Goal: Task Accomplishment & Management: Complete application form

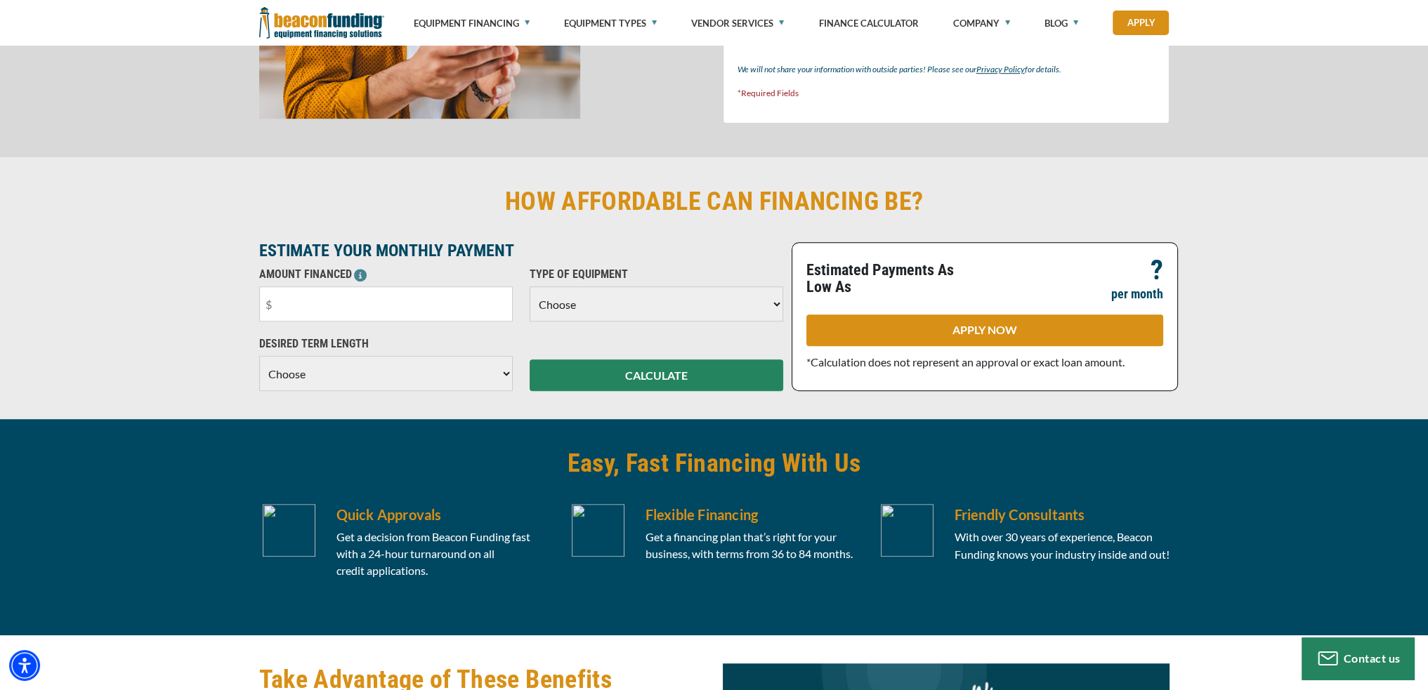
scroll to position [1166, 0]
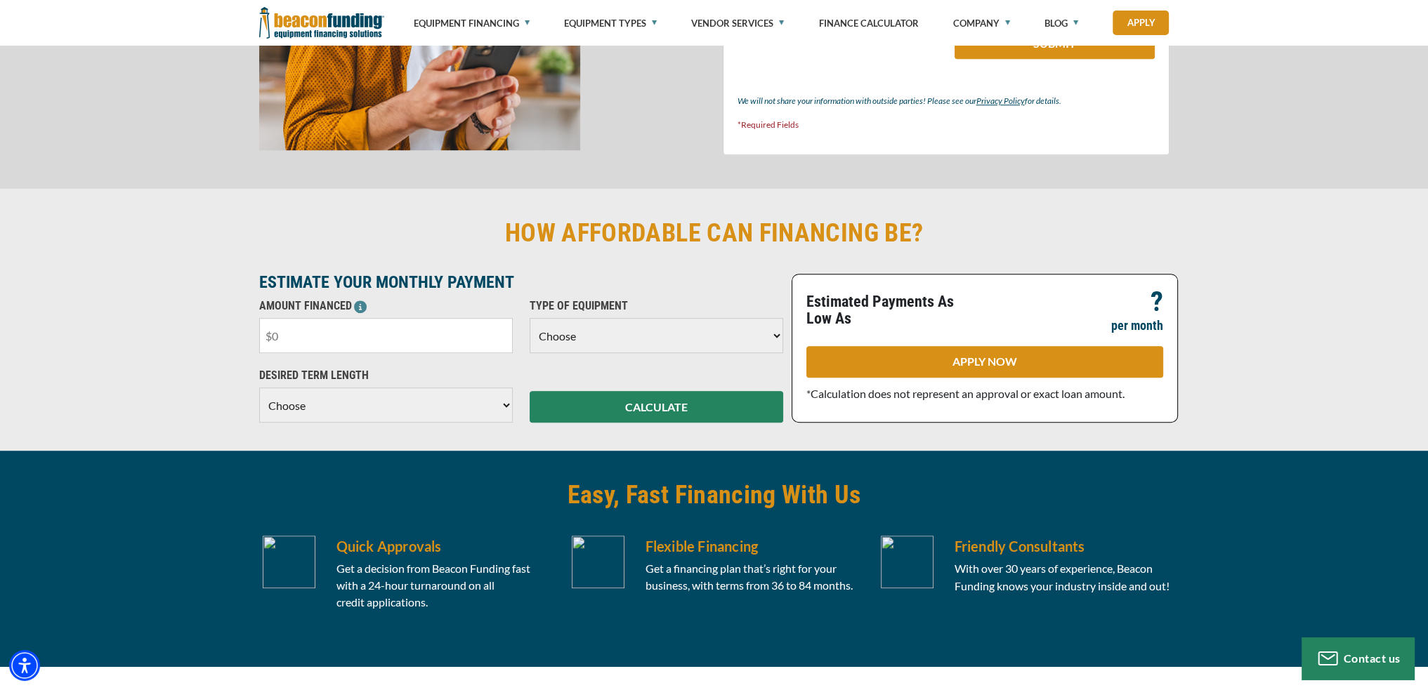
click at [377, 327] on input "text" at bounding box center [386, 335] width 254 height 35
type input "$70,000"
click at [742, 329] on select "Choose Backhoe Boom/Bucket Truck Chipper Commercial Mower Crane DTG/DTF Printin…" at bounding box center [657, 335] width 254 height 35
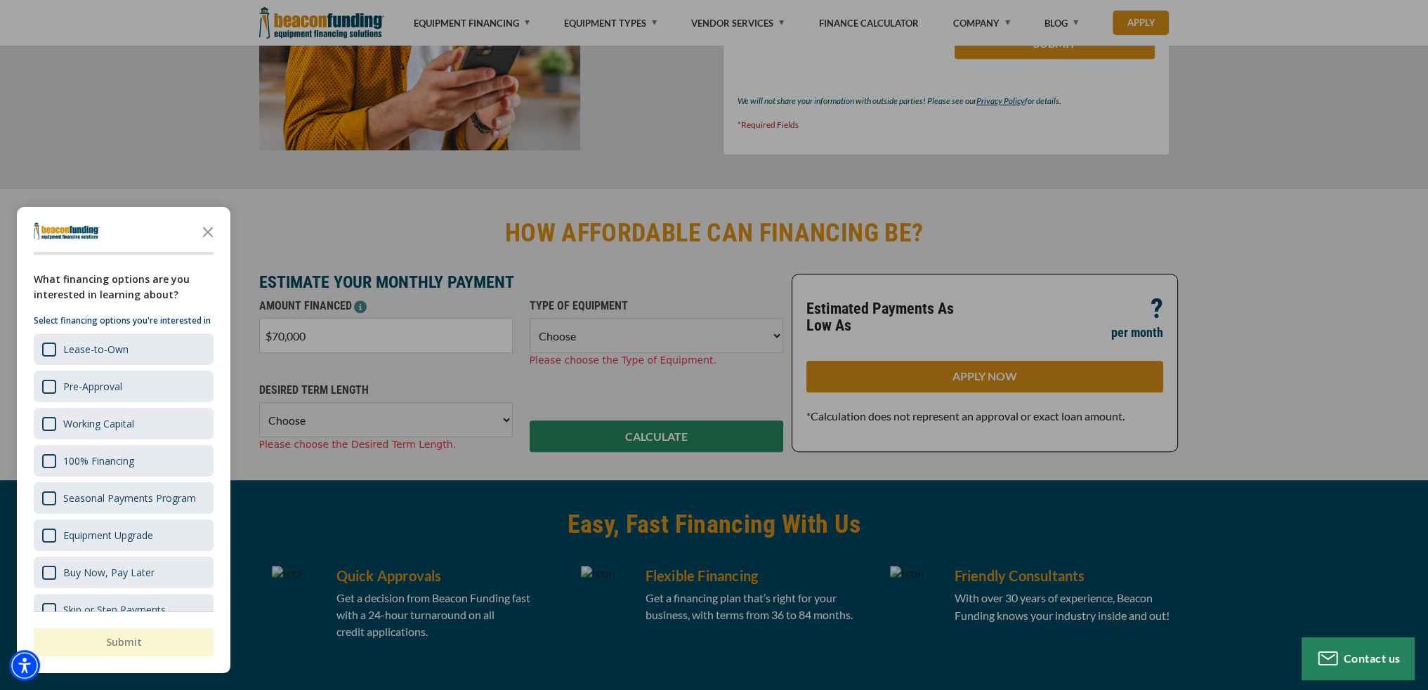
select select "13"
click at [530, 318] on select "Choose Backhoe Boom/Bucket Truck Chipper Commercial Mower Crane DTG/DTF Printin…" at bounding box center [657, 335] width 254 height 35
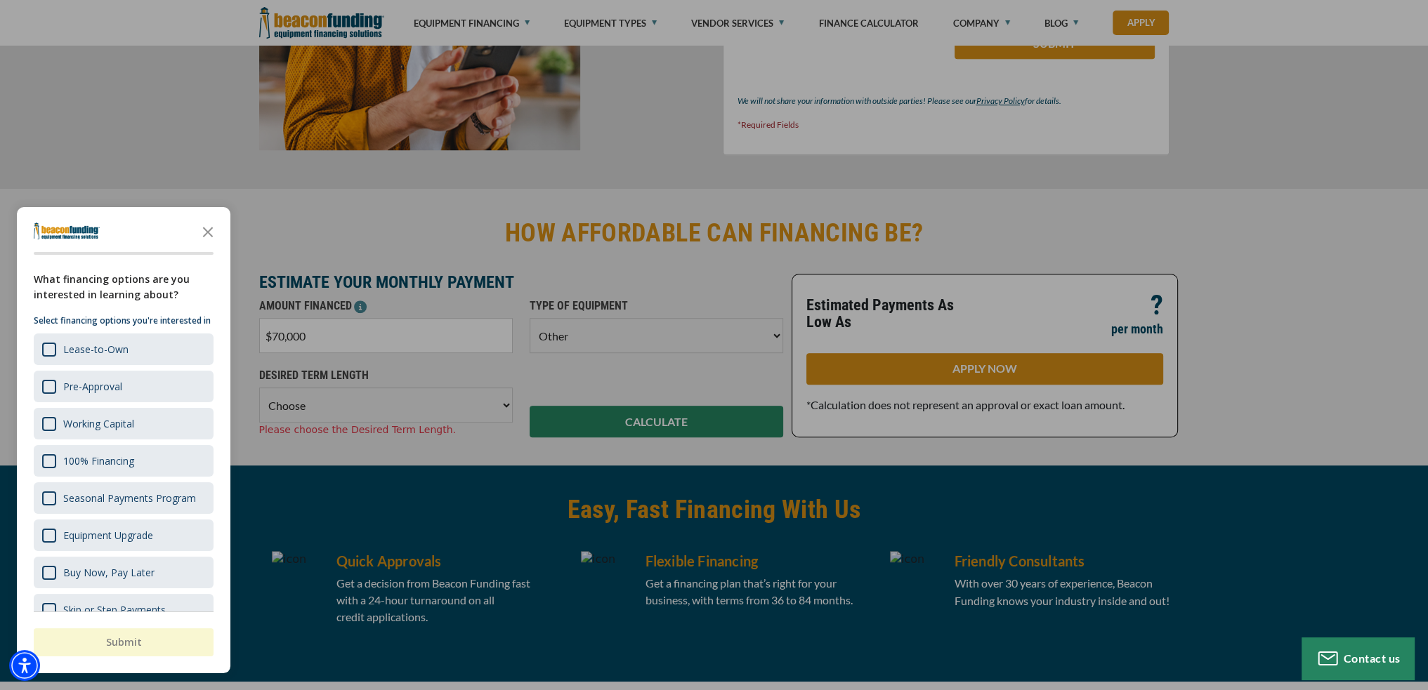
click at [489, 413] on div "button" at bounding box center [714, 345] width 1428 height 690
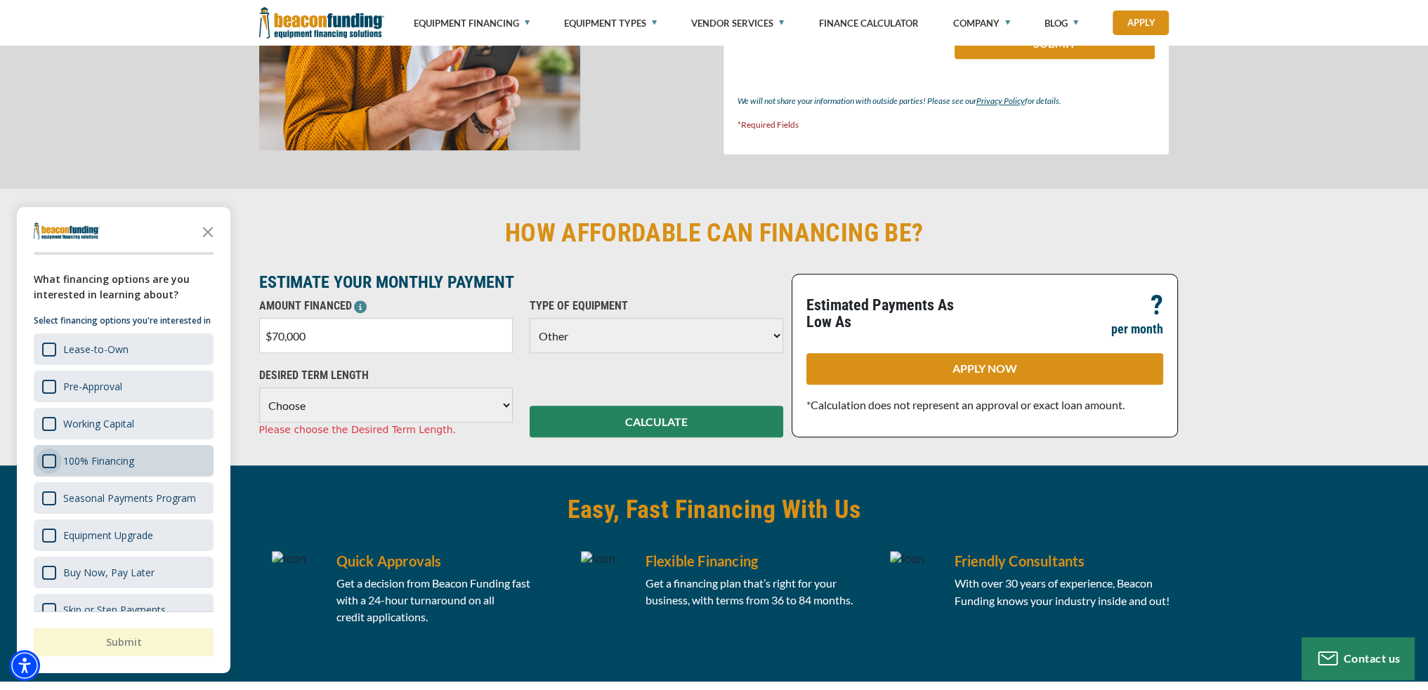
click at [46, 469] on div "Survey" at bounding box center [49, 461] width 14 height 14
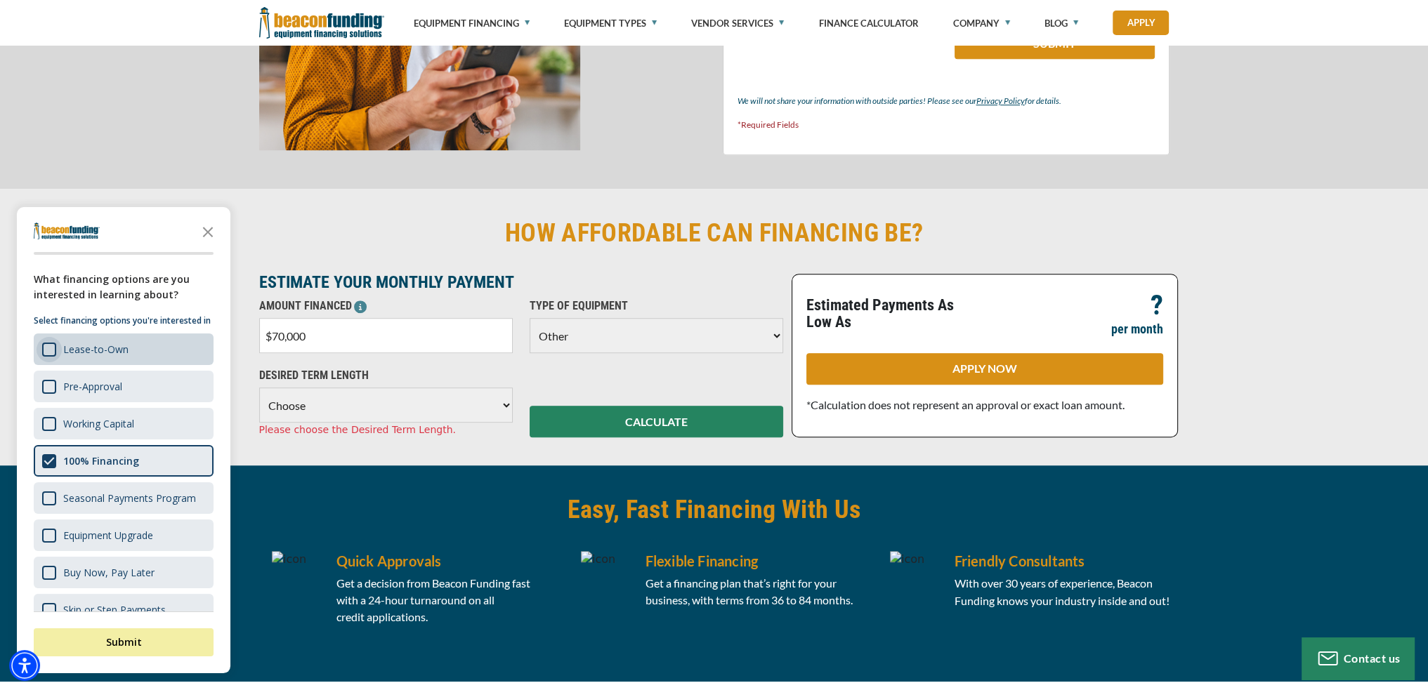
click at [54, 357] on div "Survey" at bounding box center [49, 350] width 14 height 14
click at [345, 410] on select "Choose 36 Months 48 Months 60 Months" at bounding box center [386, 405] width 254 height 35
select select "60"
click at [259, 388] on select "Choose 36 Months 48 Months 60 Months" at bounding box center [386, 405] width 254 height 35
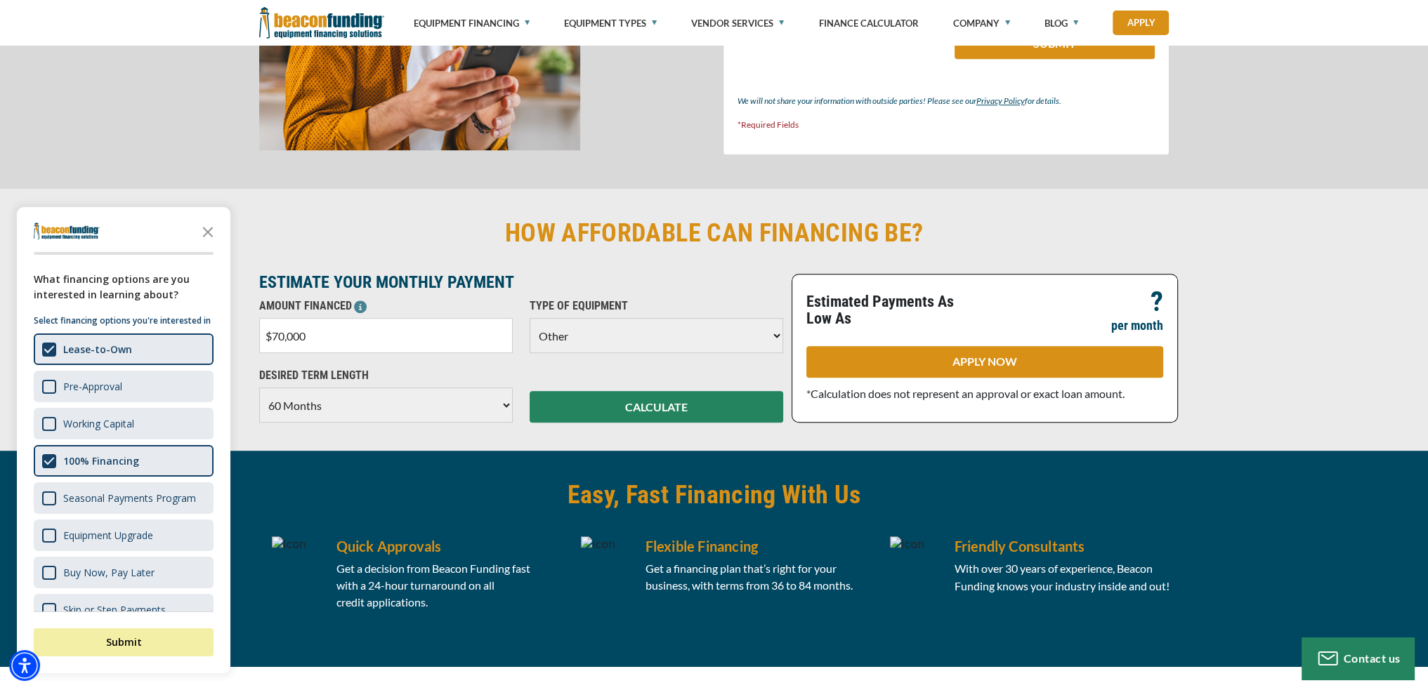
click at [584, 344] on select "Choose Backhoe Boom/Bucket Truck Chipper Commercial Mower Crane DTG/DTF Printin…" at bounding box center [657, 335] width 254 height 35
click at [581, 344] on select "Choose Backhoe Boom/Bucket Truck Chipper Commercial Mower Crane DTG/DTF Printin…" at bounding box center [657, 335] width 254 height 35
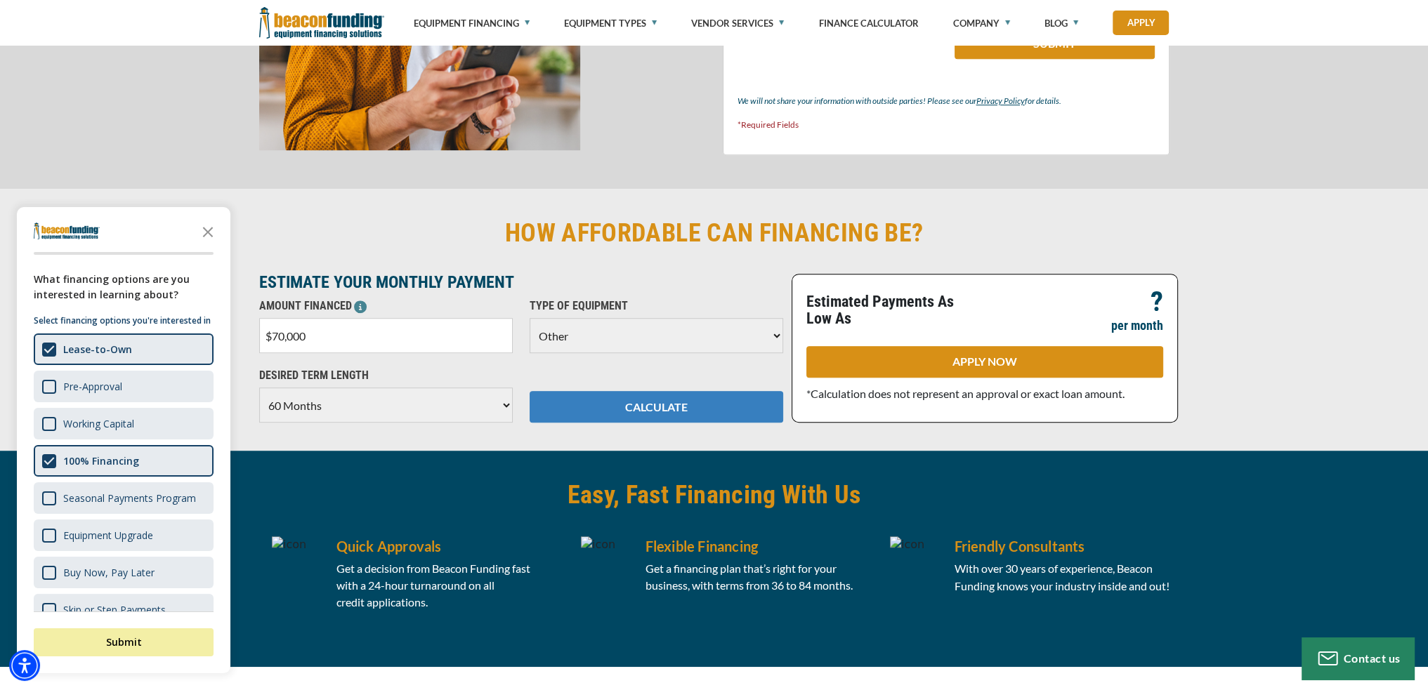
click at [674, 404] on button "CALCULATE" at bounding box center [657, 407] width 254 height 32
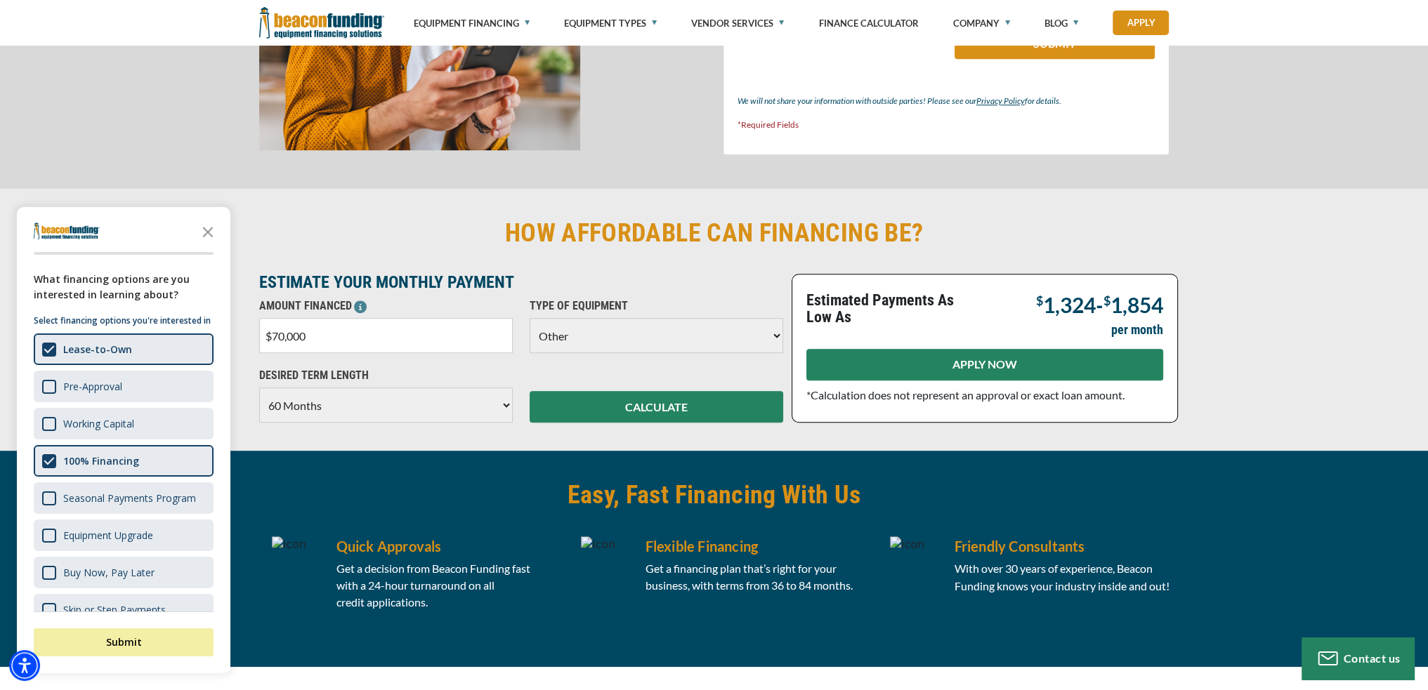
click at [941, 365] on link "APPLY NOW" at bounding box center [984, 365] width 357 height 32
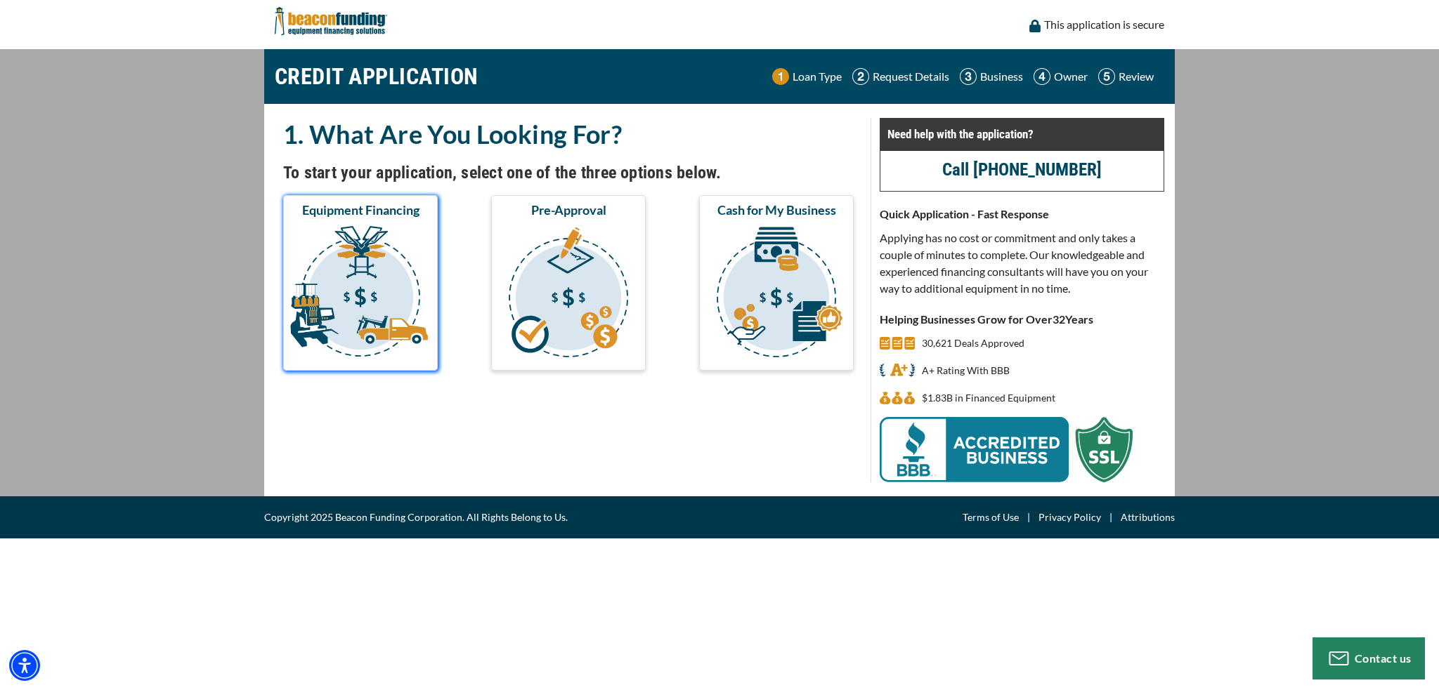
click at [351, 289] on img "submit" at bounding box center [360, 294] width 149 height 140
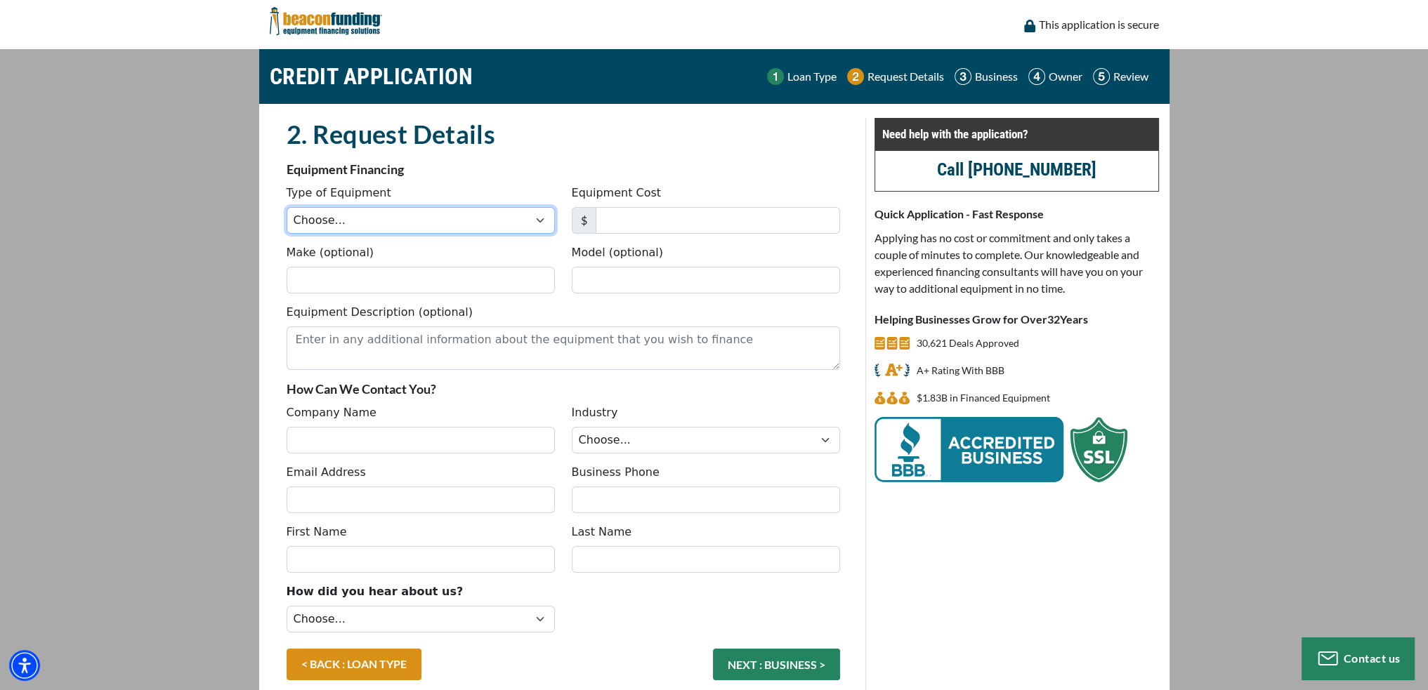
click at [428, 222] on select "Choose... Backhoe Boom/Bucket Truck Chipper Commercial Mower Crane DTG/DTF Prin…" at bounding box center [421, 220] width 268 height 27
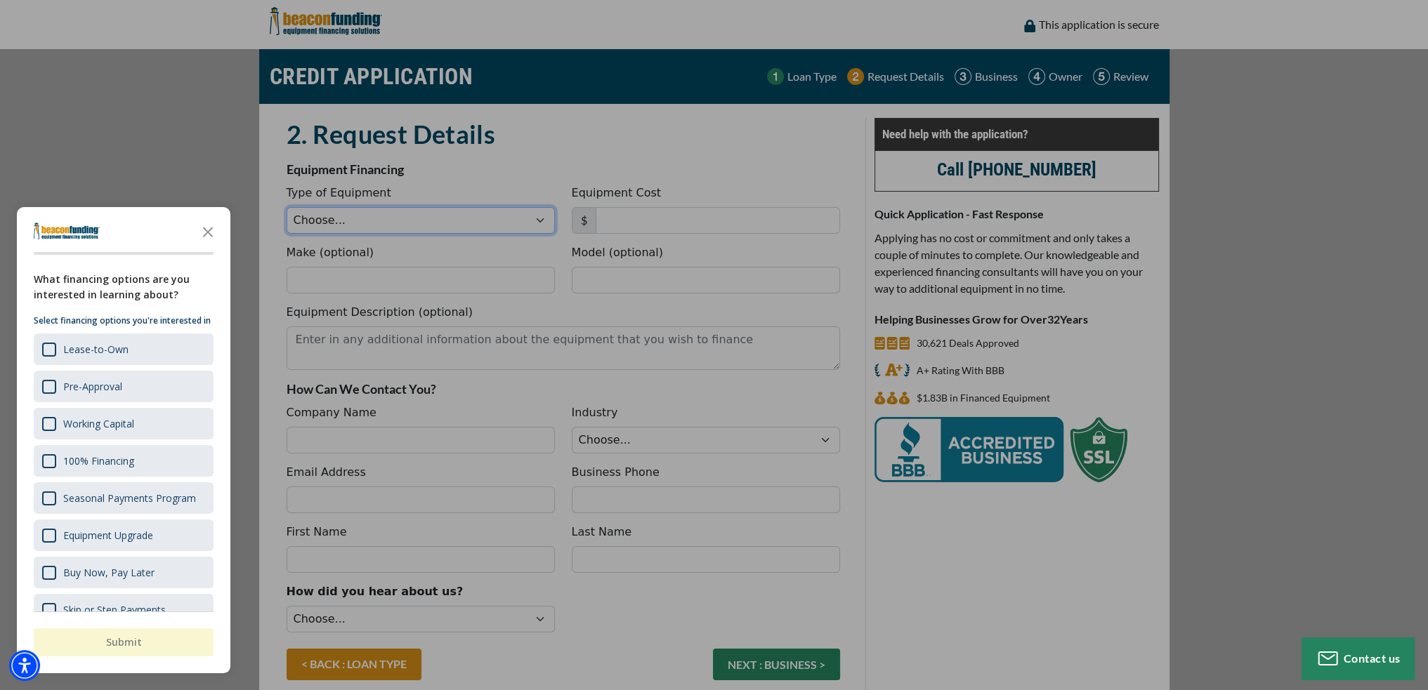
select select "13"
click at [287, 207] on select "Choose... Backhoe Boom/Bucket Truck Chipper Commercial Mower Crane DTG/DTF Prin…" at bounding box center [421, 220] width 268 height 27
click at [632, 216] on div "button" at bounding box center [714, 345] width 1428 height 690
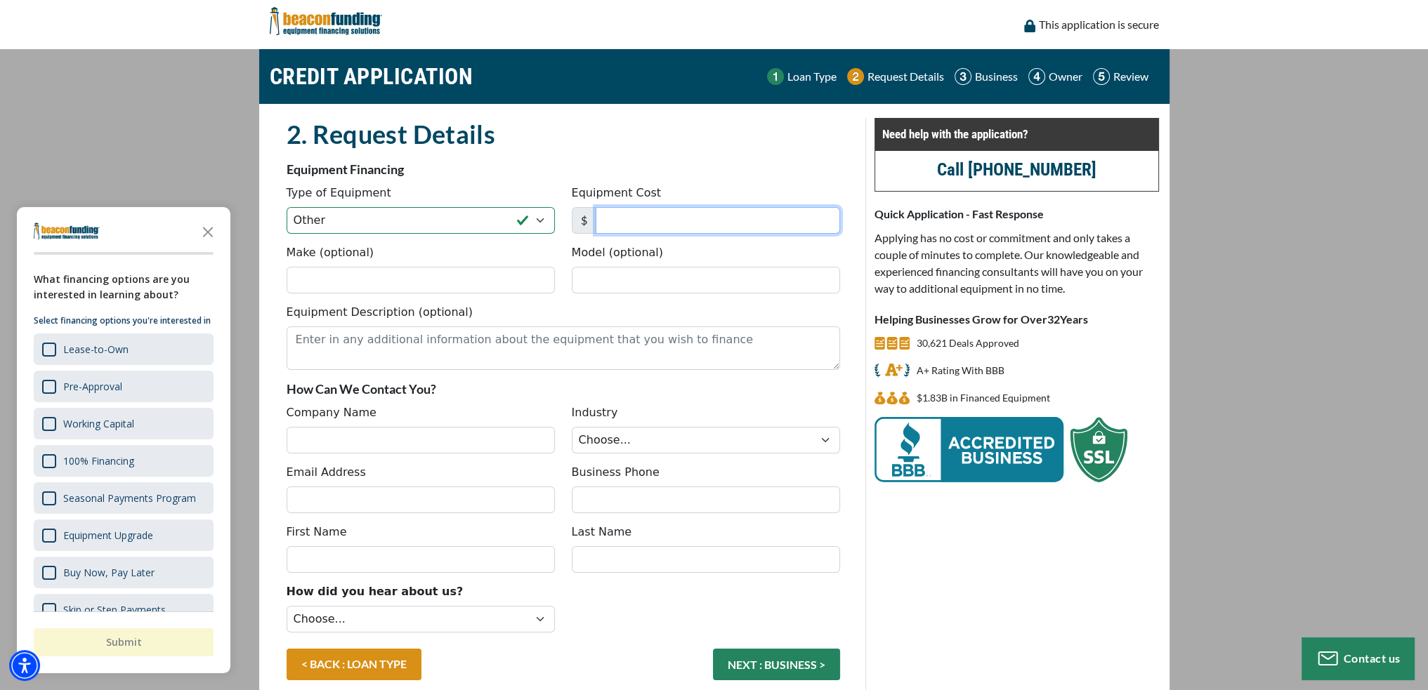
click at [635, 223] on input "Equipment Cost" at bounding box center [718, 220] width 244 height 27
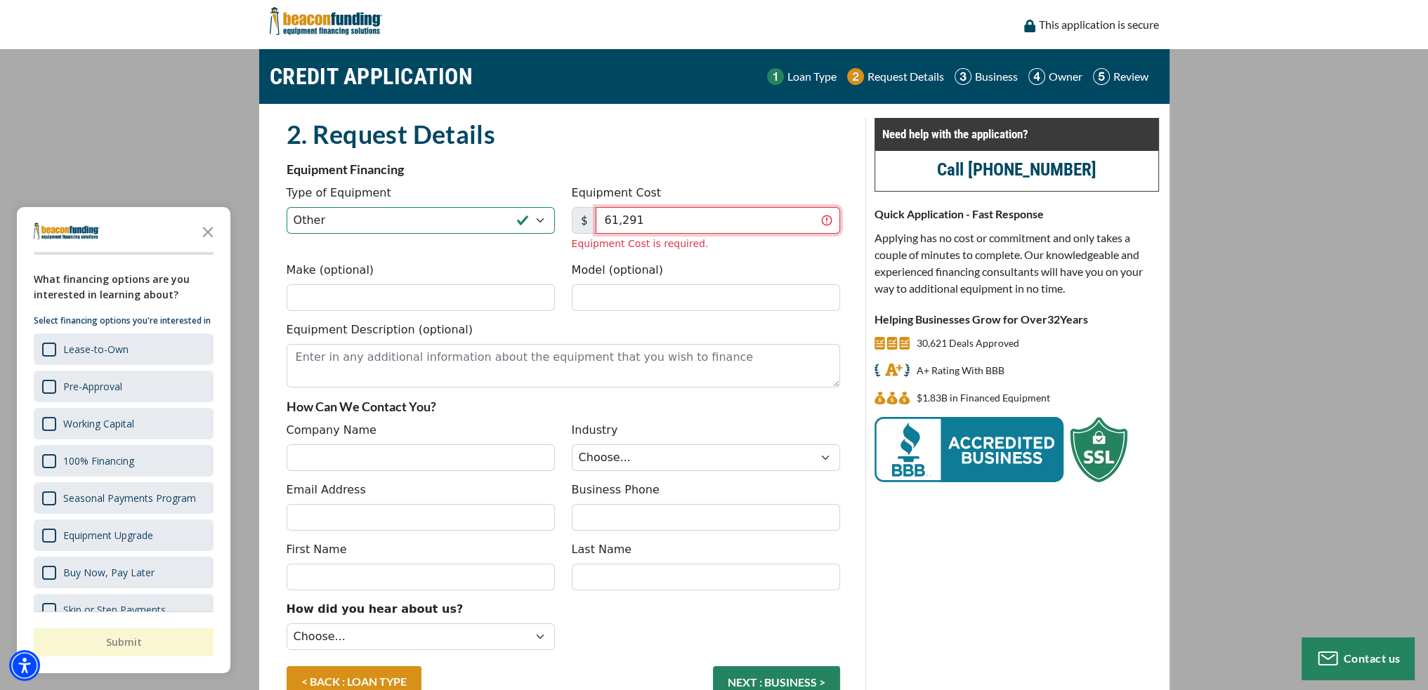
type input "61,291"
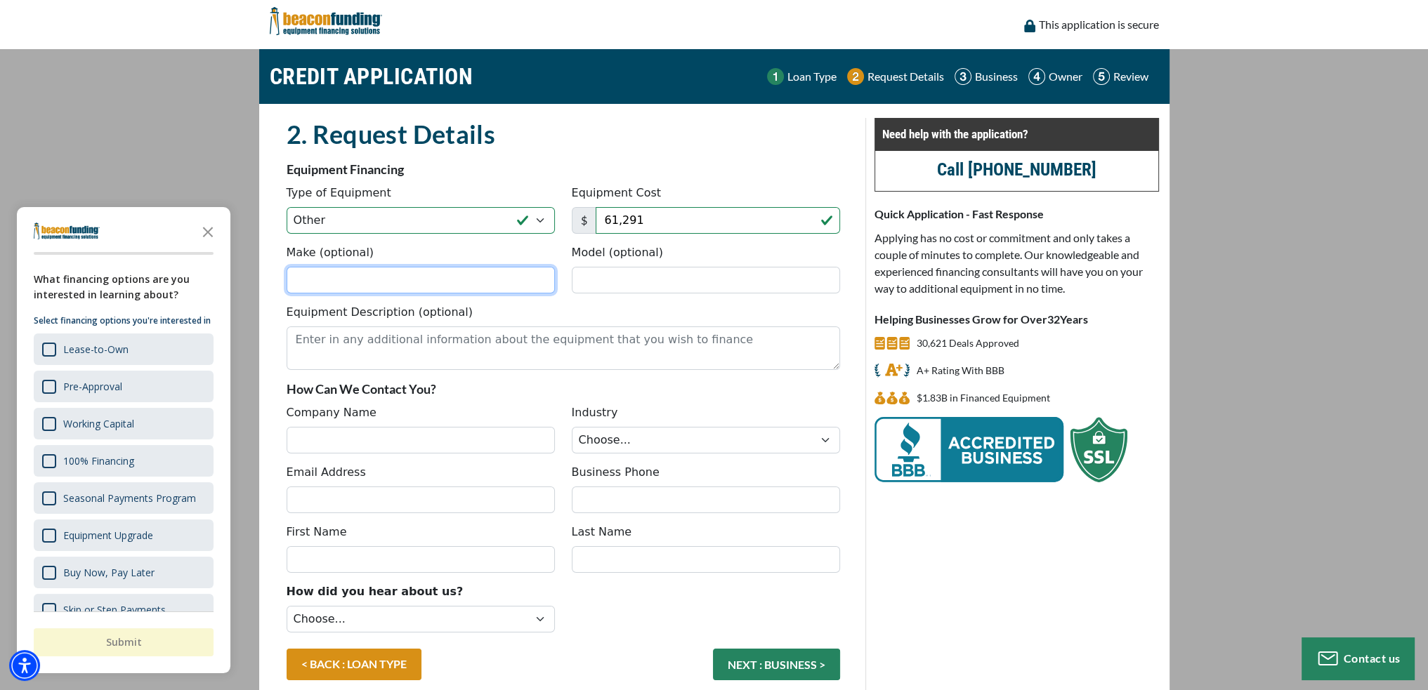
click at [359, 300] on div "Make (optional) Model (optional)" at bounding box center [563, 274] width 570 height 60
type input "Summa"
click at [601, 288] on input "Model (optional)" at bounding box center [706, 280] width 268 height 27
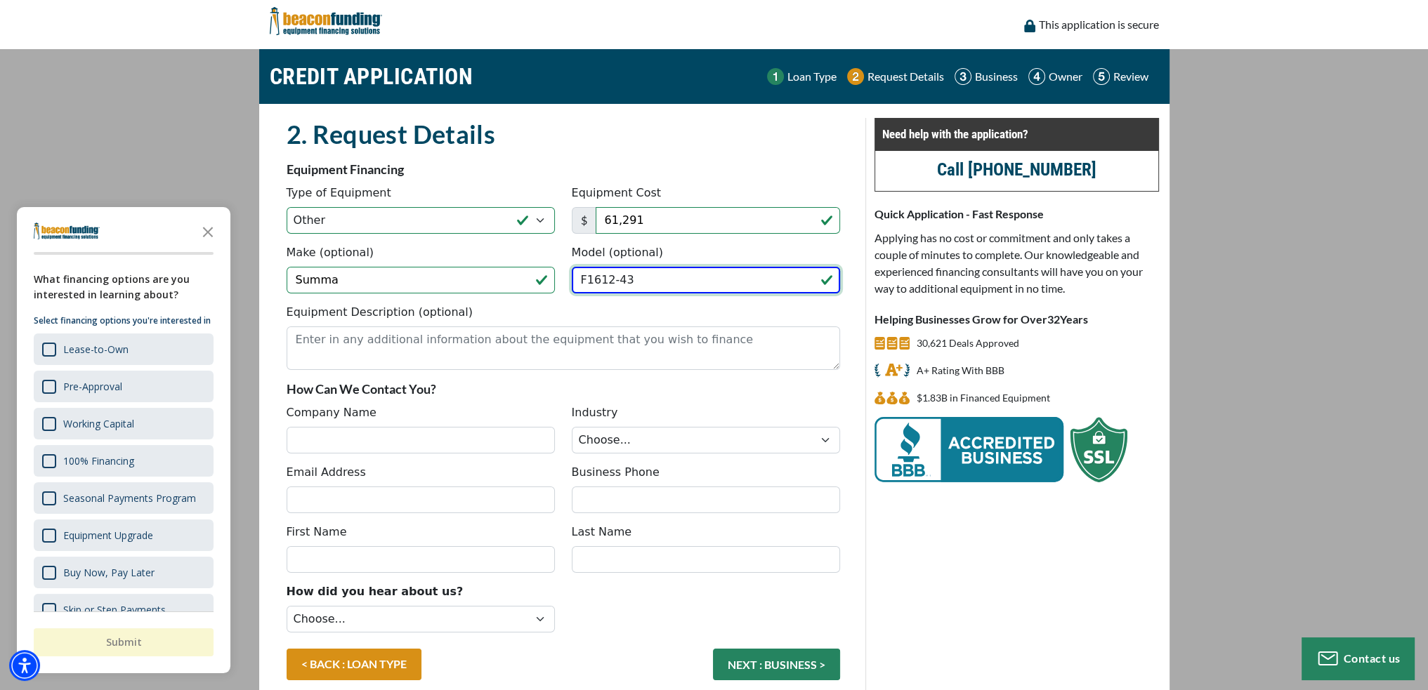
type input "F1612-43"
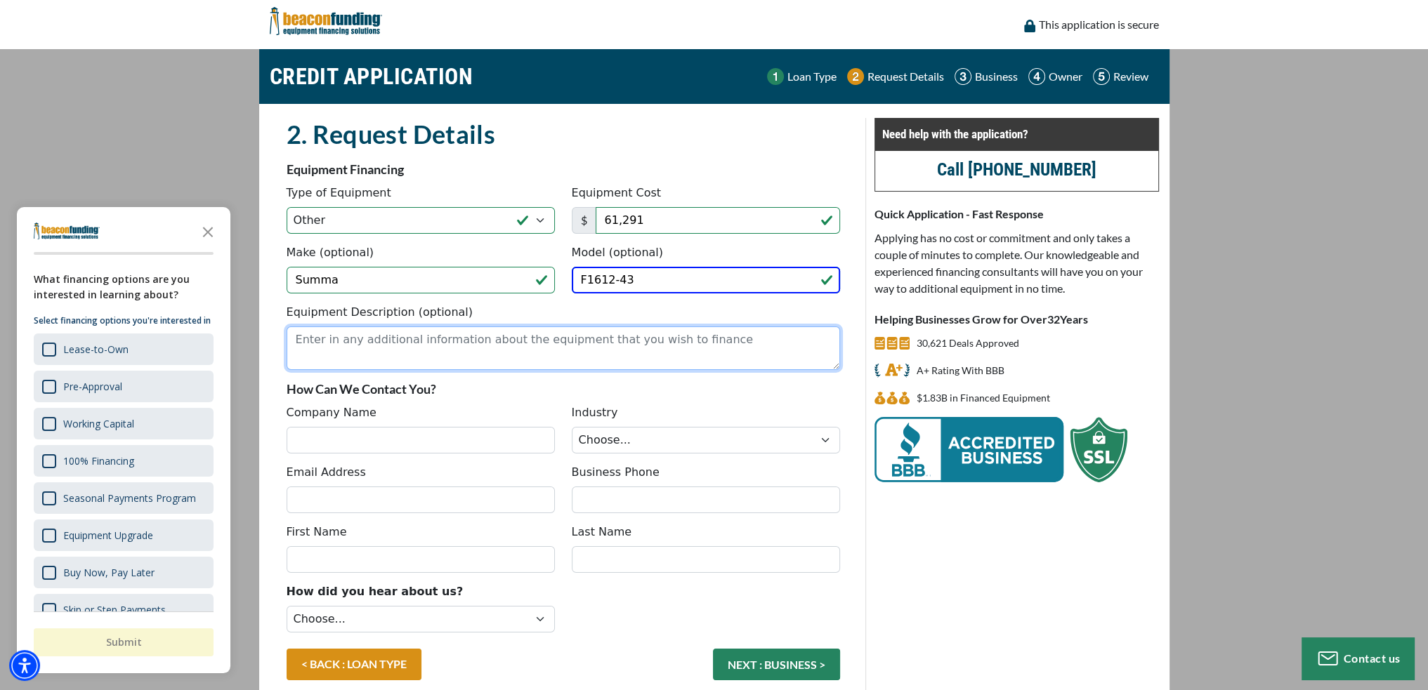
click at [574, 341] on textarea "Equipment Description (optional)" at bounding box center [564, 349] width 554 height 44
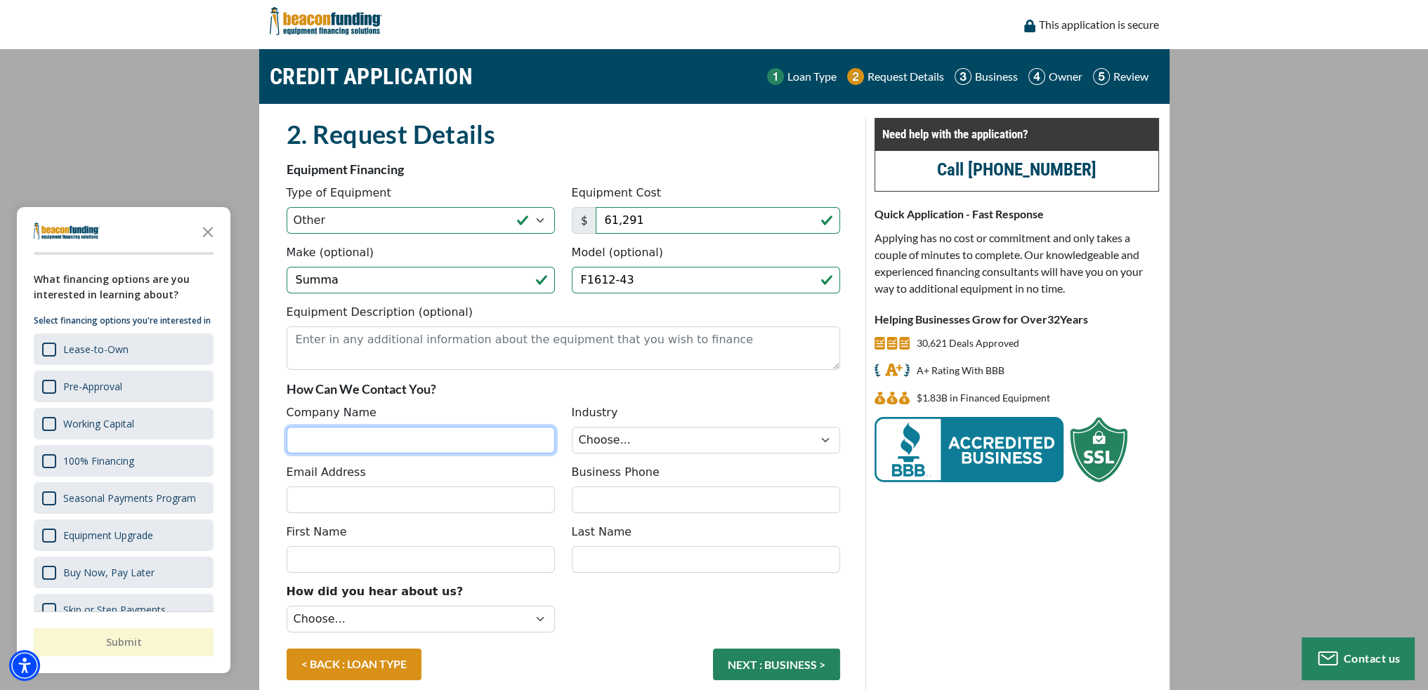
click at [430, 435] on input "Company Name" at bounding box center [421, 440] width 268 height 27
click at [410, 443] on input "Company Name" at bounding box center [421, 440] width 268 height 27
type input "Andersons Signs Of The Times"
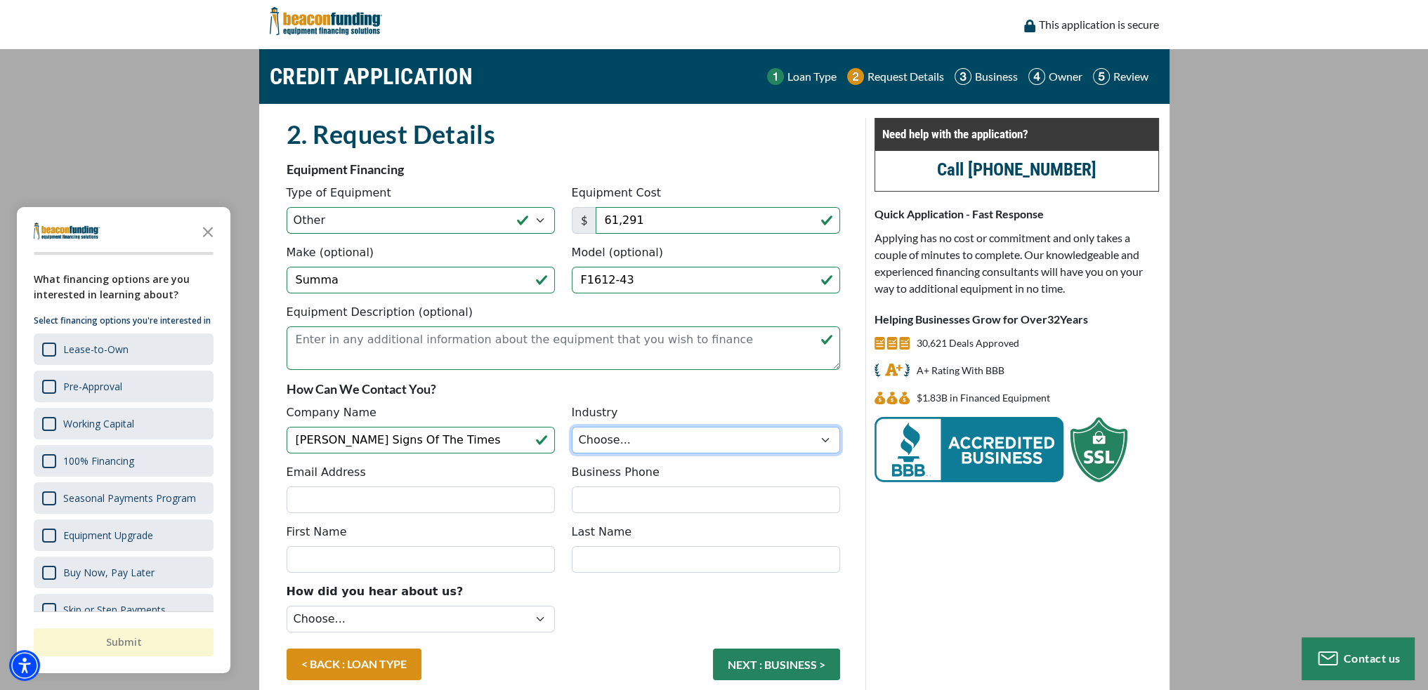
click at [638, 435] on select "Choose... Towing Landscape/Hardscape Decorated Apparel Septic Light Constructio…" at bounding box center [706, 440] width 268 height 27
select select "5"
click at [572, 427] on select "Choose... Towing Landscape/Hardscape Decorated Apparel Septic Light Constructio…" at bounding box center [706, 440] width 268 height 27
click at [379, 491] on input "Email Address" at bounding box center [421, 500] width 268 height 27
click at [459, 495] on input "Email Address" at bounding box center [421, 500] width 268 height 27
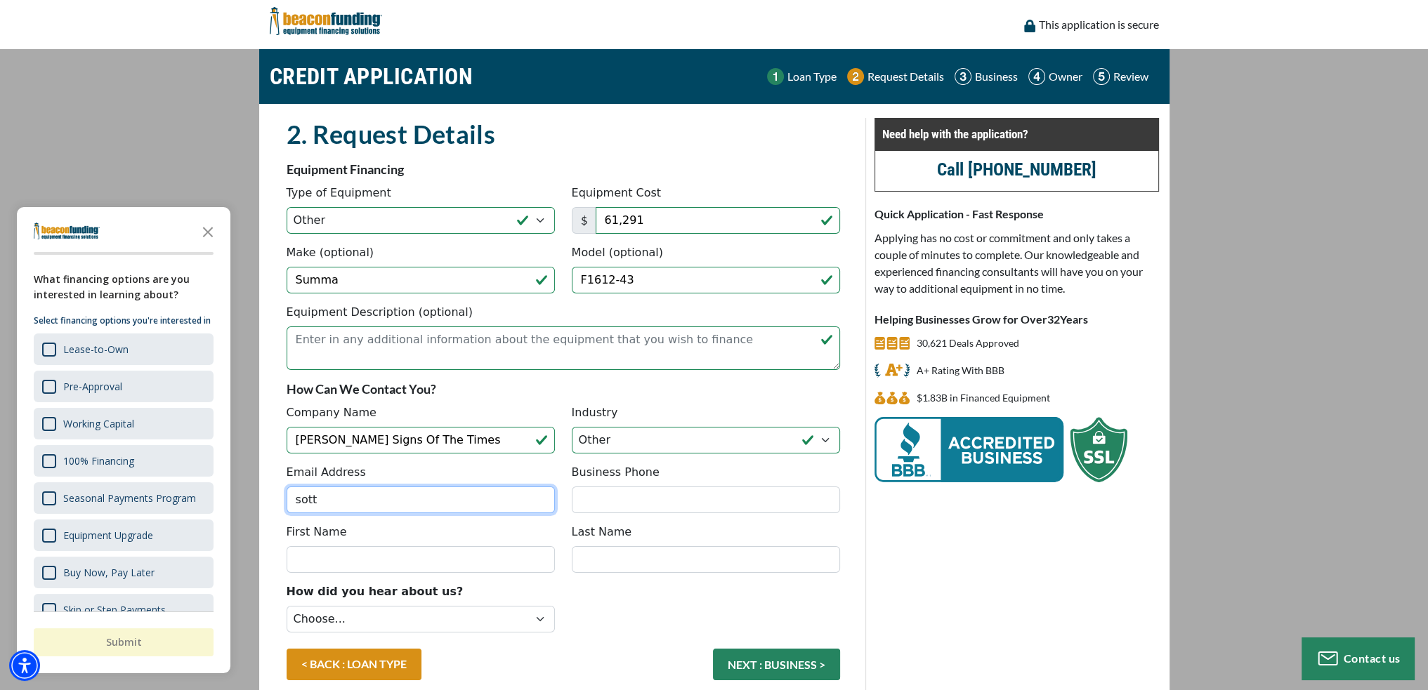
type input "sottelkhart@gmail.com"
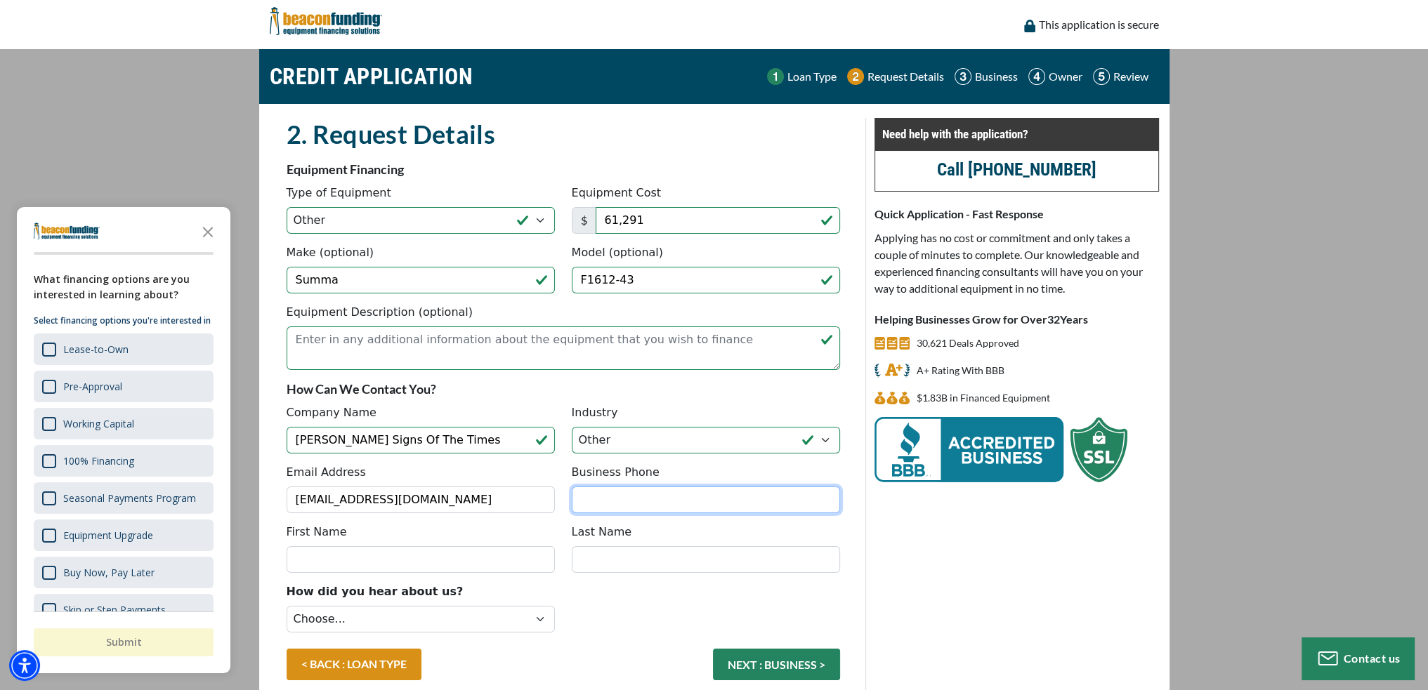
type input "5742967462"
type input "Amanda"
type input "Anderson"
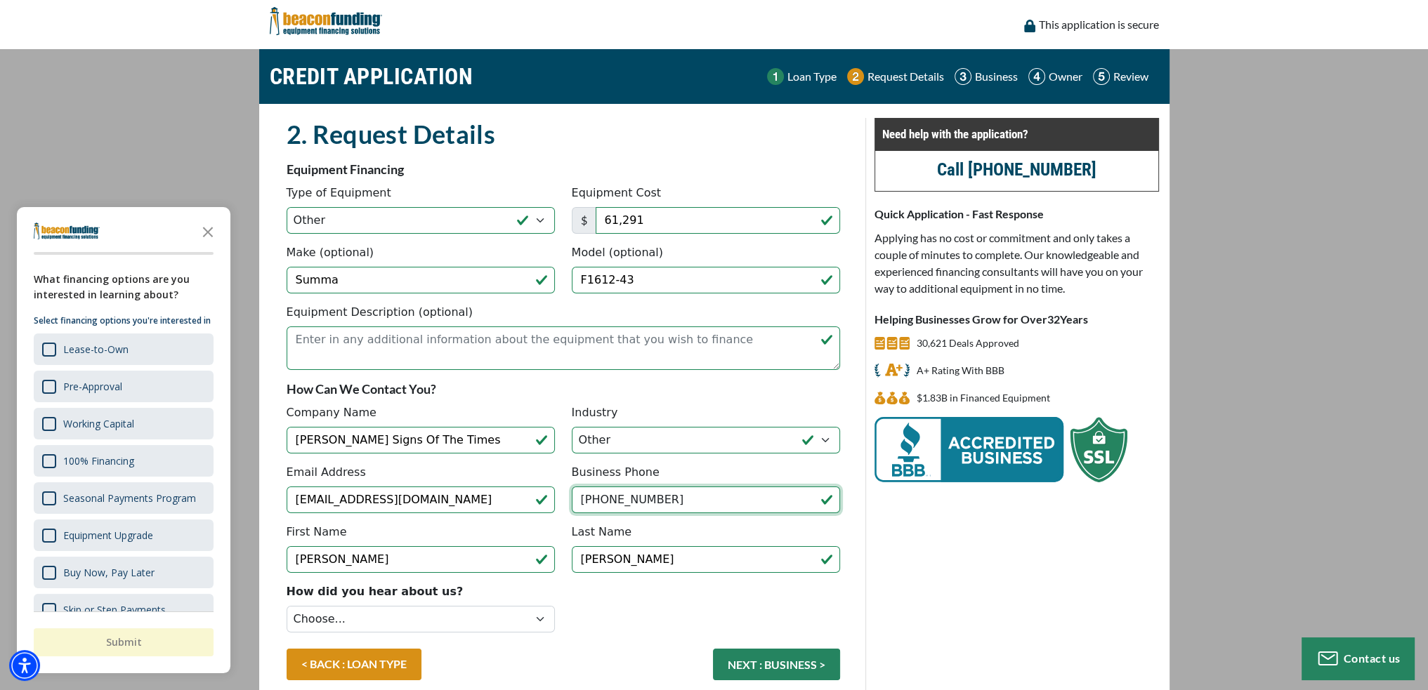
drag, startPoint x: 664, startPoint y: 502, endPoint x: 610, endPoint y: 496, distance: 55.2
click at [610, 496] on input "(574) 296-7462" at bounding box center [706, 500] width 268 height 27
type input "(574) 294-7460"
drag, startPoint x: 359, startPoint y: 561, endPoint x: 216, endPoint y: 537, distance: 144.6
click at [219, 538] on body "Skip to main content Enable accessibility for low vision Open the accessibility…" at bounding box center [714, 345] width 1428 height 690
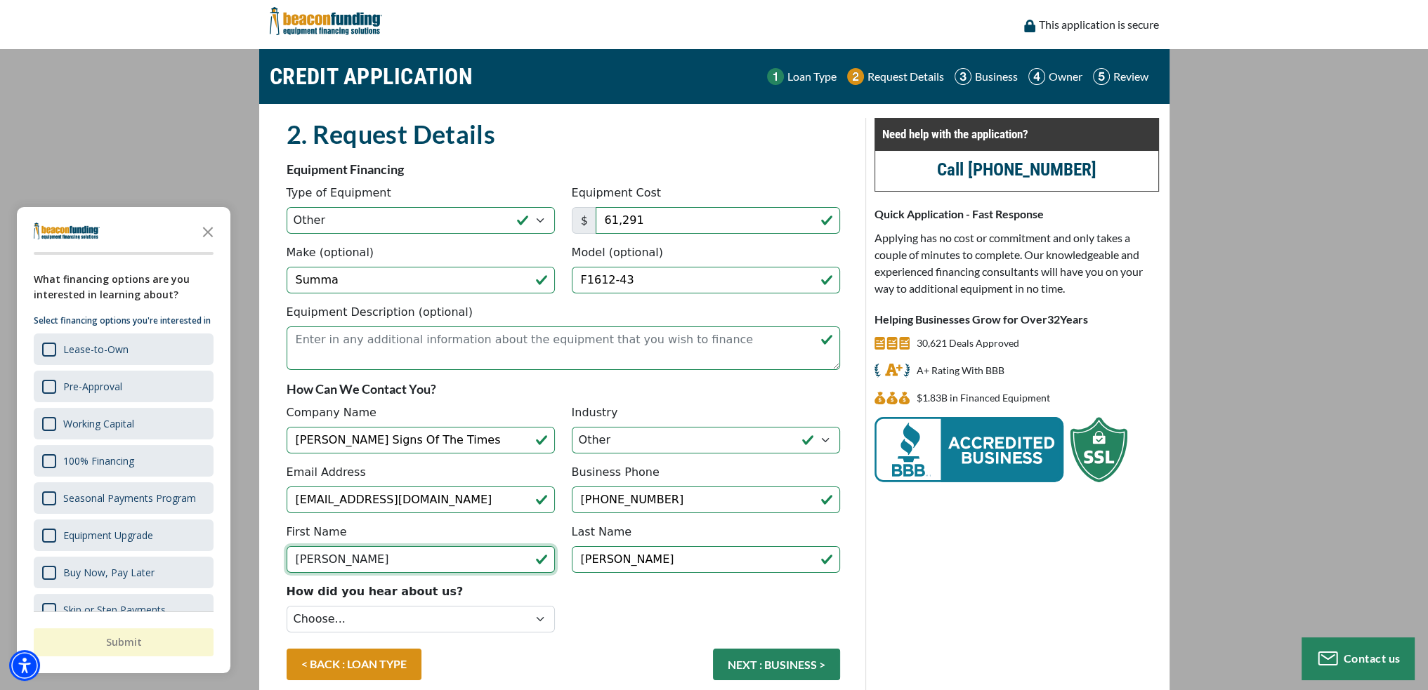
type input "Lester"
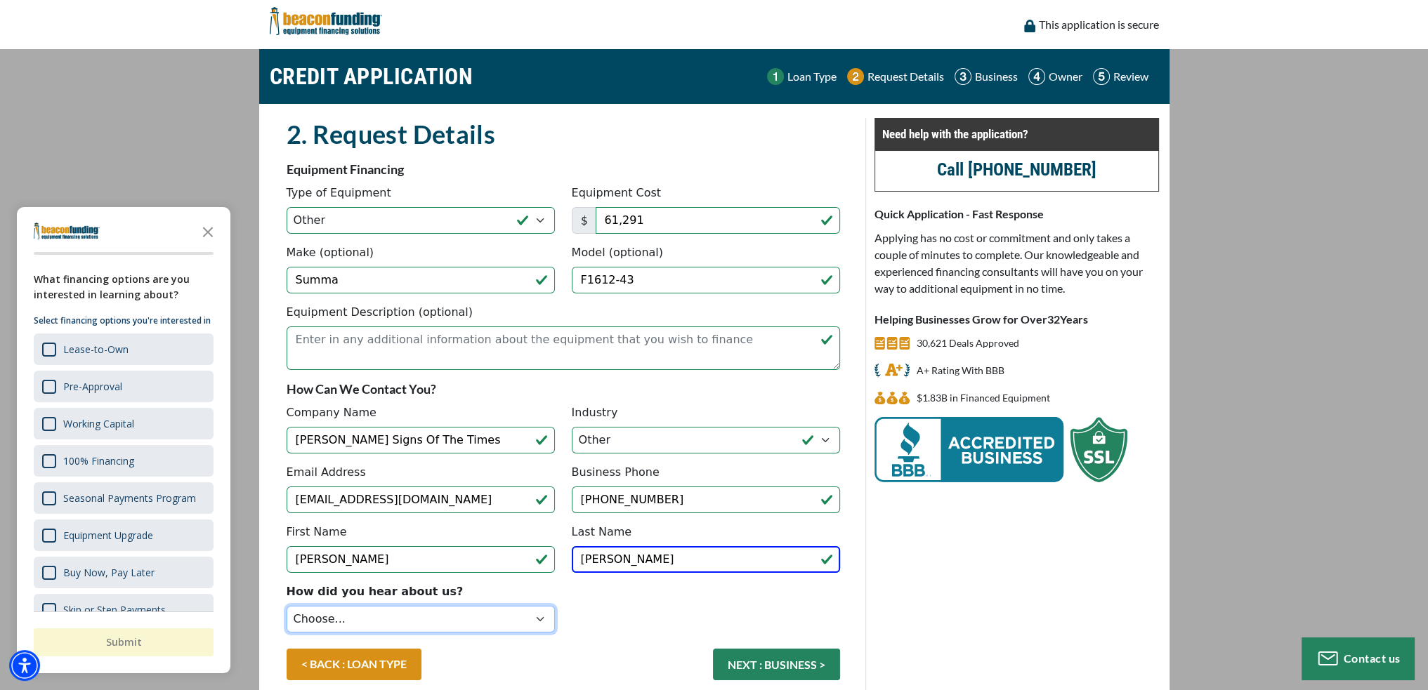
click at [410, 622] on select "Choose... Internet Search Vendor Referral Word of Mouth Client Referral Email E…" at bounding box center [421, 619] width 268 height 27
select select "19"
click at [287, 606] on select "Choose... Internet Search Vendor Referral Word of Mouth Client Referral Email E…" at bounding box center [421, 619] width 268 height 27
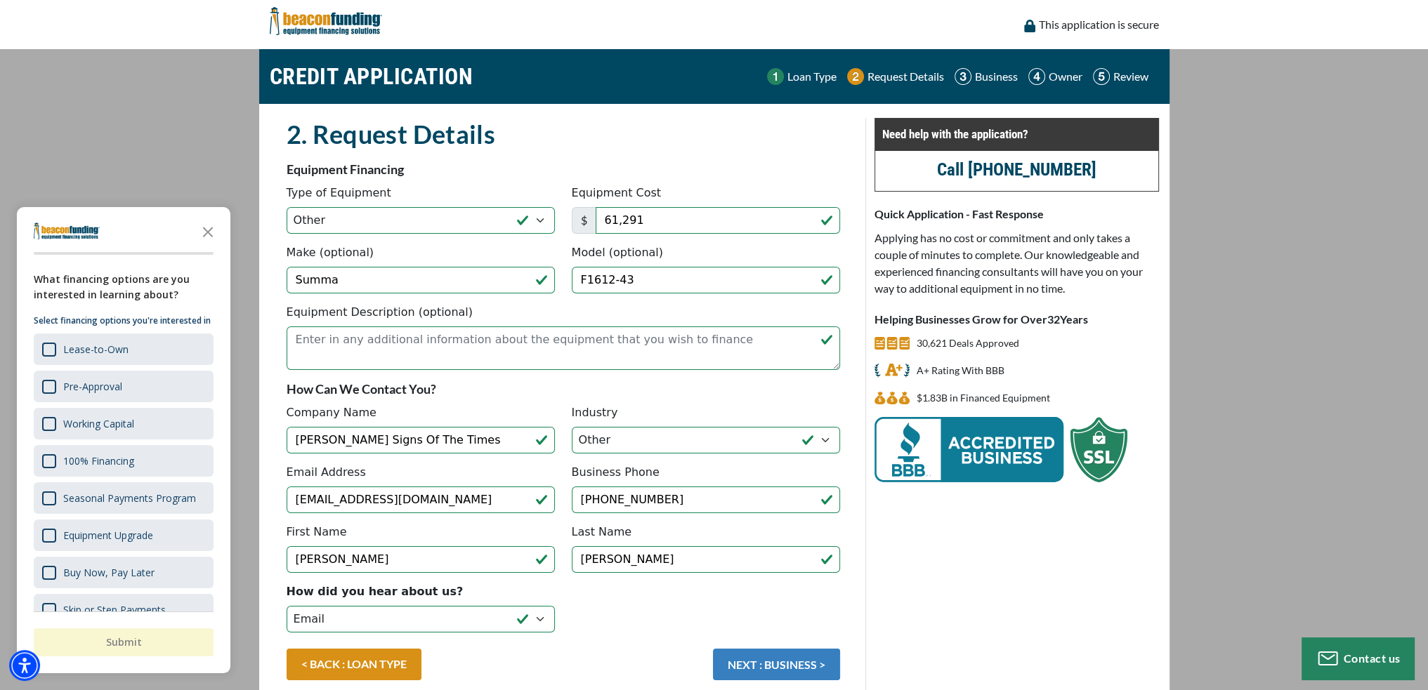
click at [773, 660] on button "NEXT : BUSINESS >" at bounding box center [776, 665] width 127 height 32
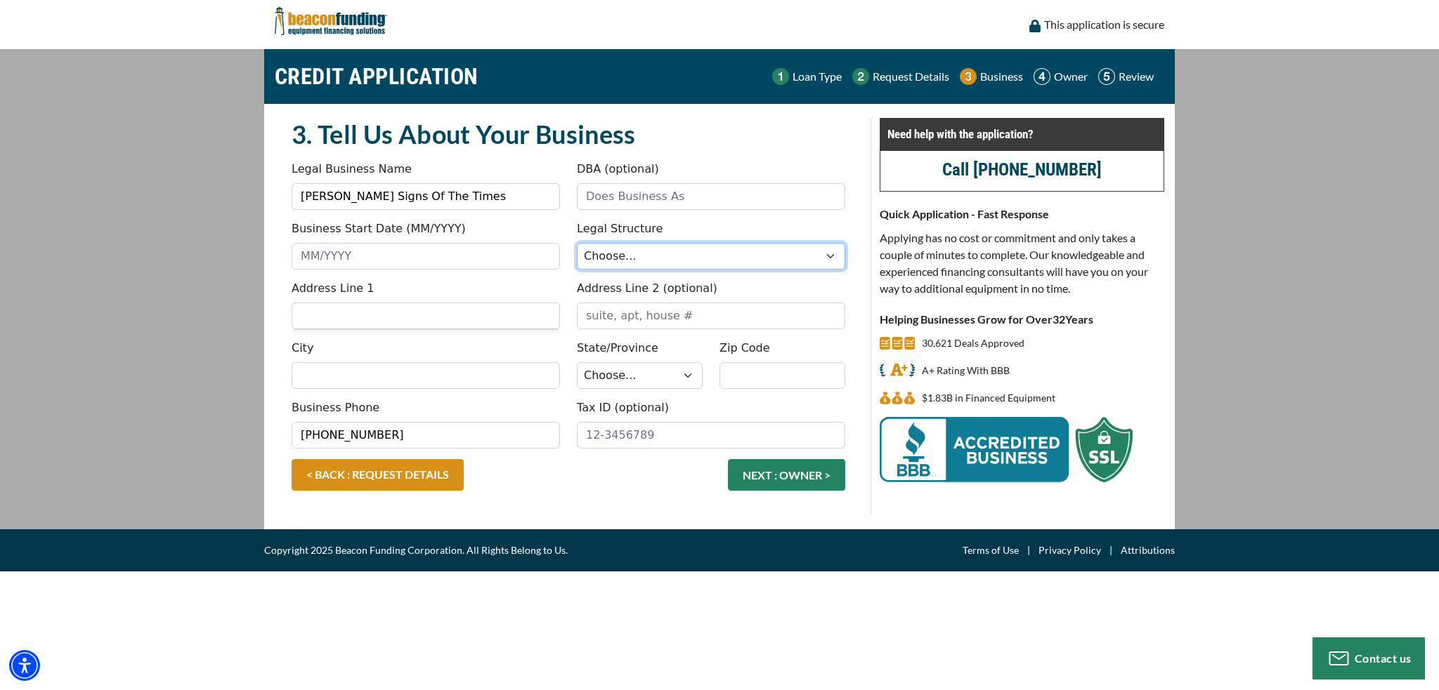
click at [671, 261] on select "Choose... Corporation LLC LLP Municipality Non-Profit Partnership Proprietorship" at bounding box center [711, 256] width 268 height 27
select select "2"
click at [577, 243] on select "Choose... Corporation LLC LLP Municipality Non-Profit Partnership Proprietorship" at bounding box center [711, 256] width 268 height 27
click at [452, 264] on input "Business Start Date (MM/YYYY)" at bounding box center [426, 256] width 268 height 27
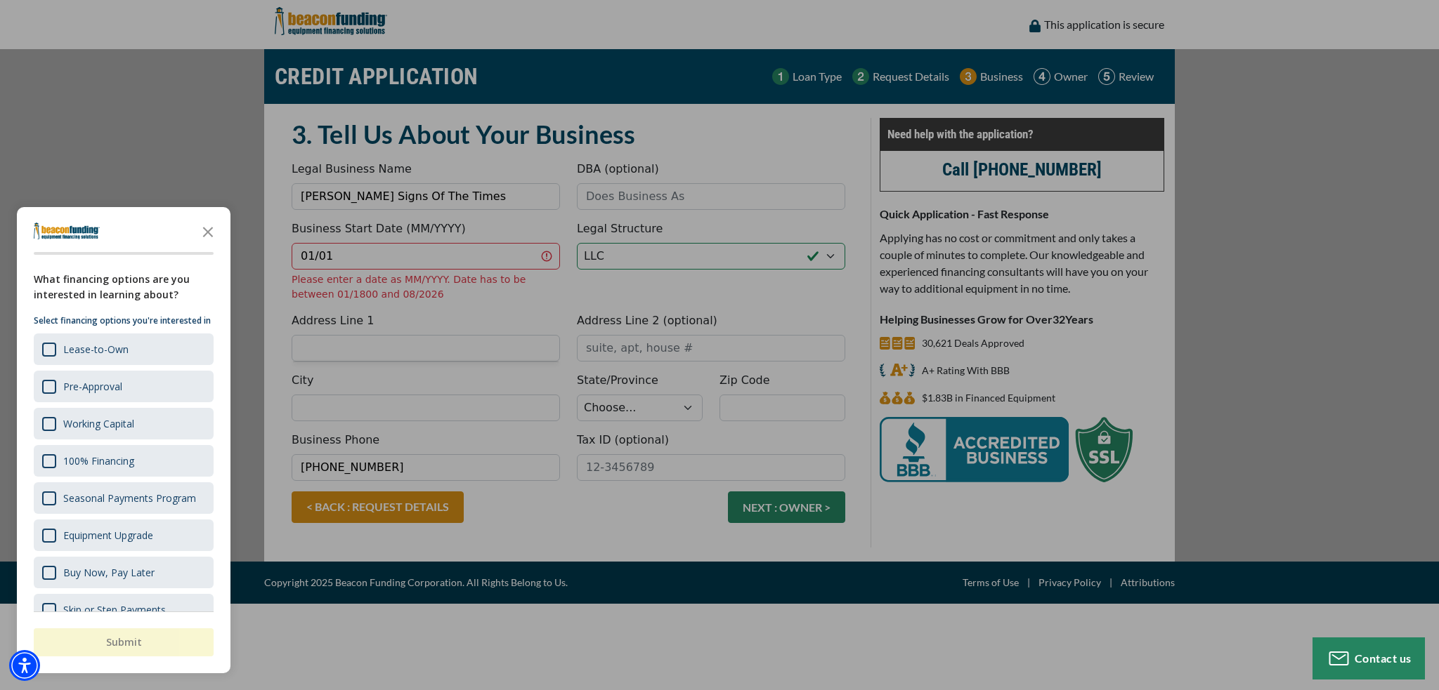
click at [396, 255] on div "button" at bounding box center [719, 345] width 1439 height 690
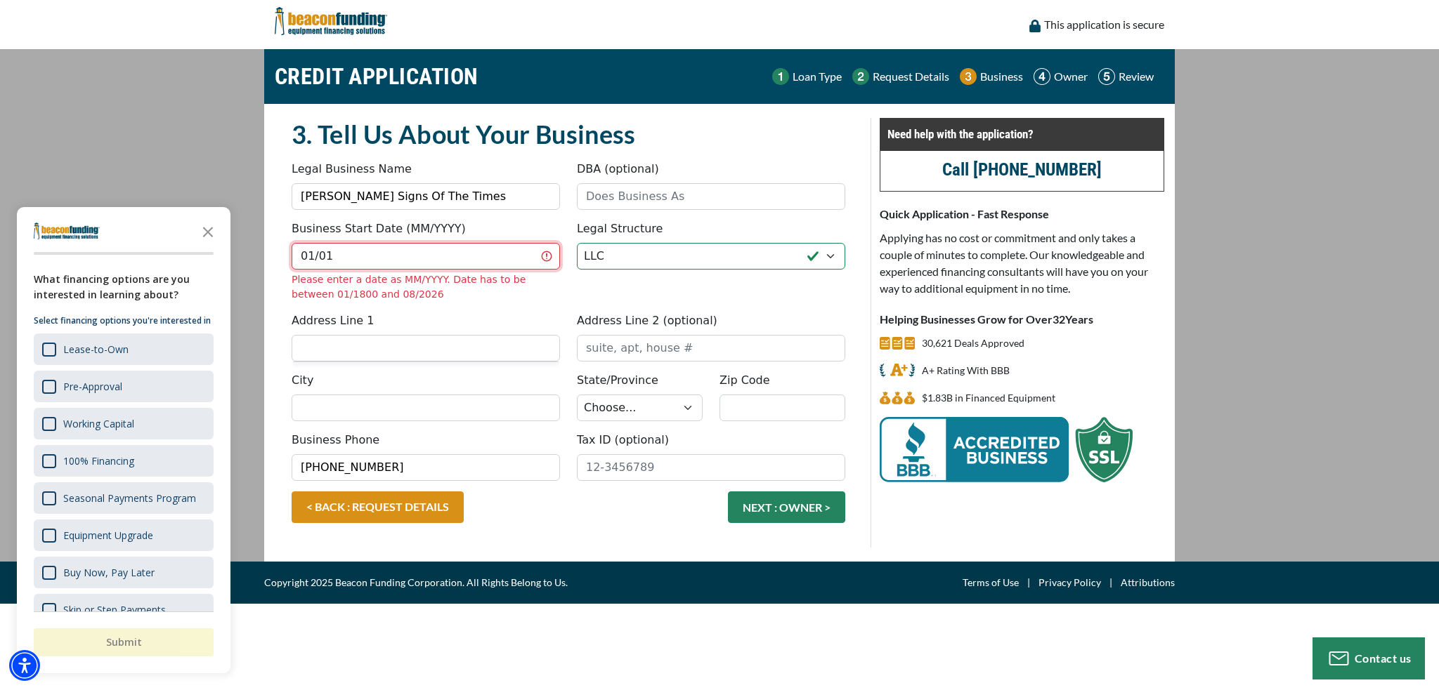
click at [382, 253] on input "01/01" at bounding box center [426, 256] width 268 height 27
click at [400, 252] on input "01/01" at bounding box center [426, 256] width 268 height 27
type input "01/2005"
click at [417, 342] on fieldset "3. Tell Us About Your Business Something went wrong, please try again. Legal Bu…" at bounding box center [568, 333] width 570 height 430
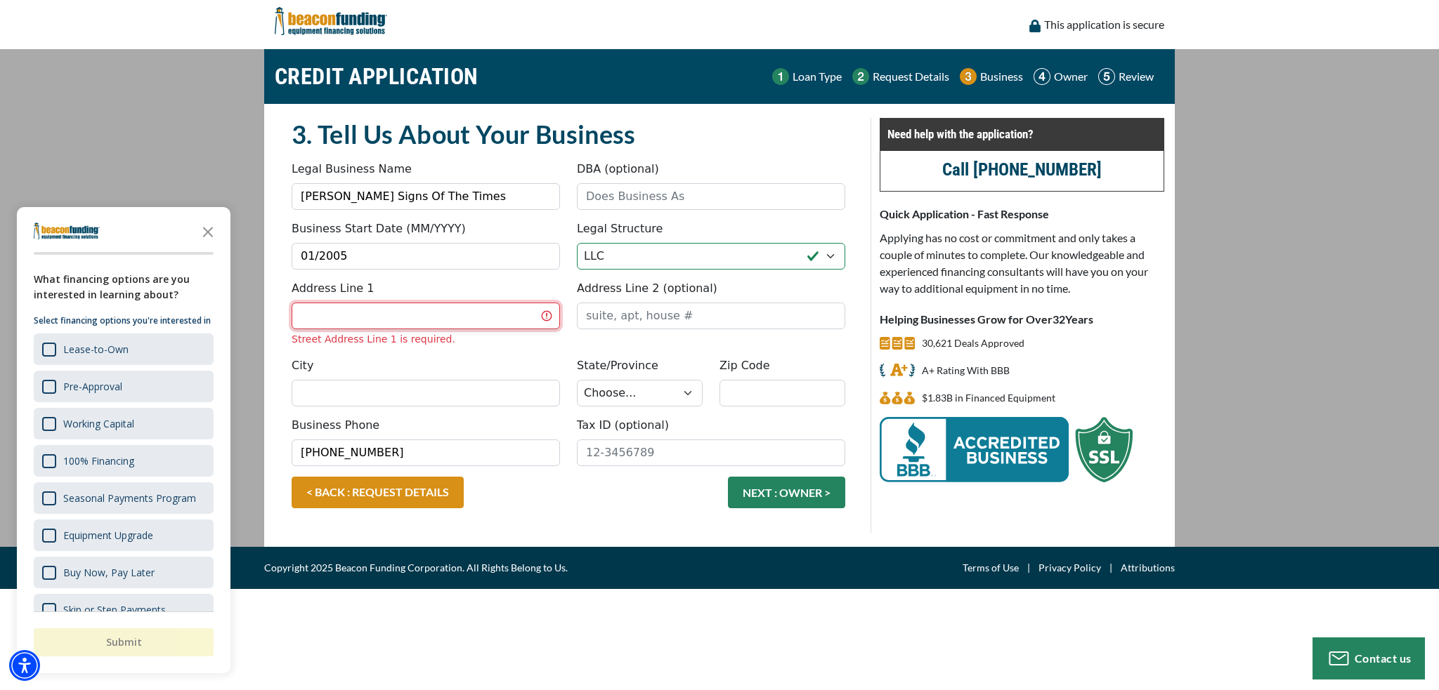
click at [348, 311] on input "Address Line 1" at bounding box center [426, 316] width 268 height 27
type input "[STREET_ADDRESS]"
type input "Signs Of The Times"
type input "Elkhart"
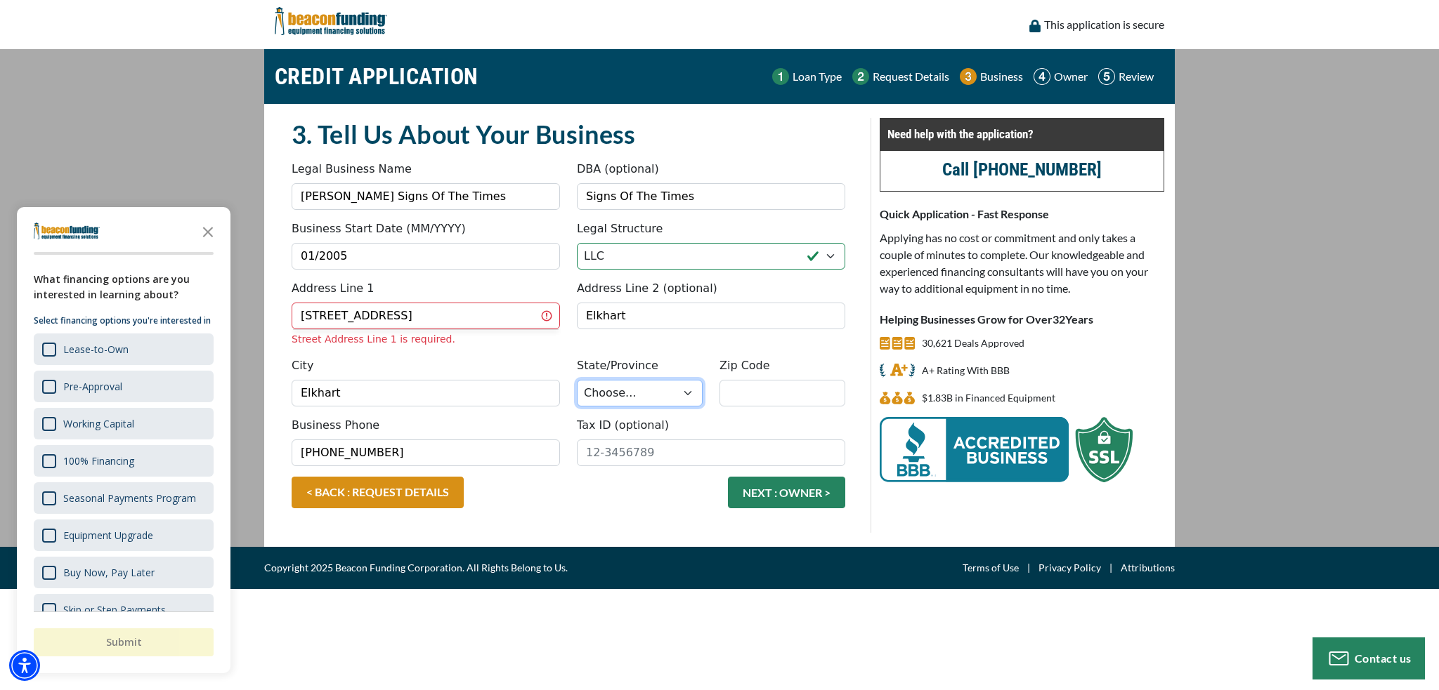
select select "16"
type input "46517"
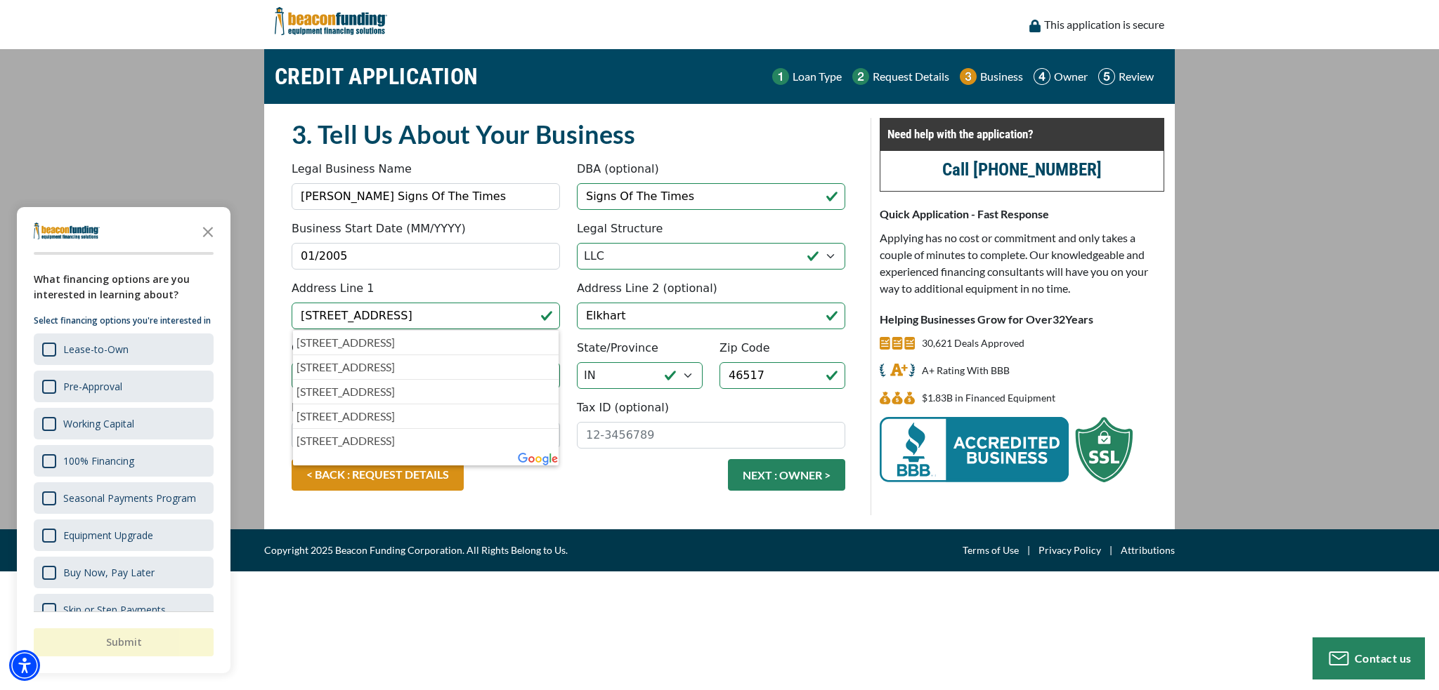
click at [532, 280] on div "Address Line 1 2201 S NAPPANEE STREET 2201 South Nappanee Street, Elkhart, IN, …" at bounding box center [425, 304] width 285 height 49
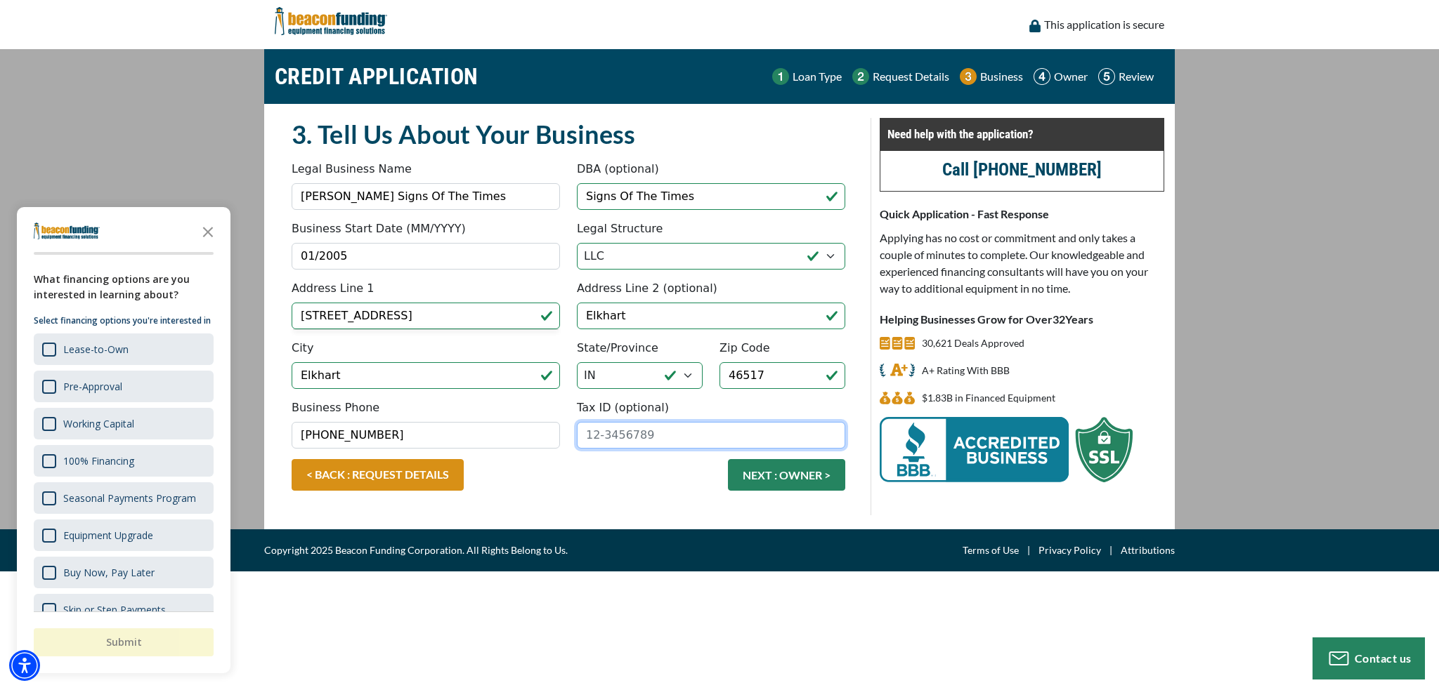
click at [629, 434] on input "Tax ID (optional)" at bounding box center [711, 435] width 268 height 27
type input "46-2444446"
click at [798, 472] on button "NEXT : OWNER >" at bounding box center [786, 475] width 117 height 32
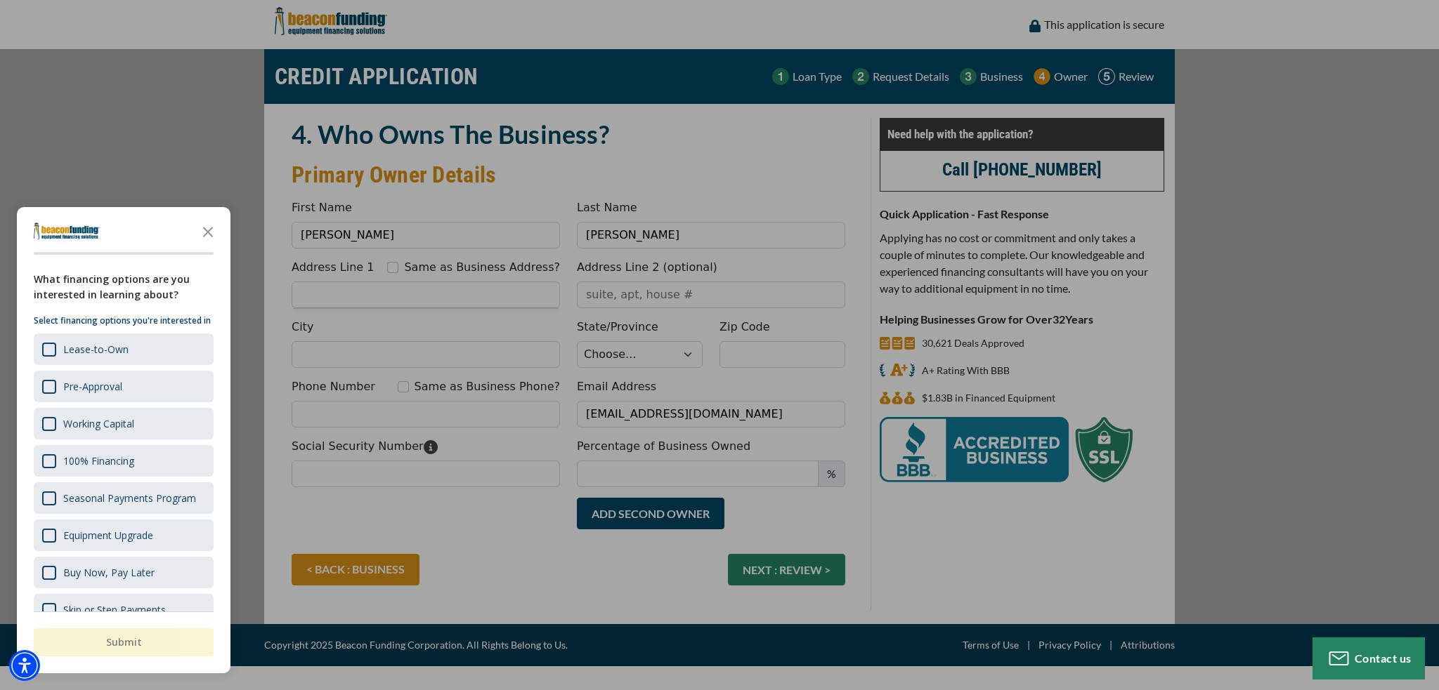
click at [469, 300] on div "button" at bounding box center [719, 345] width 1439 height 690
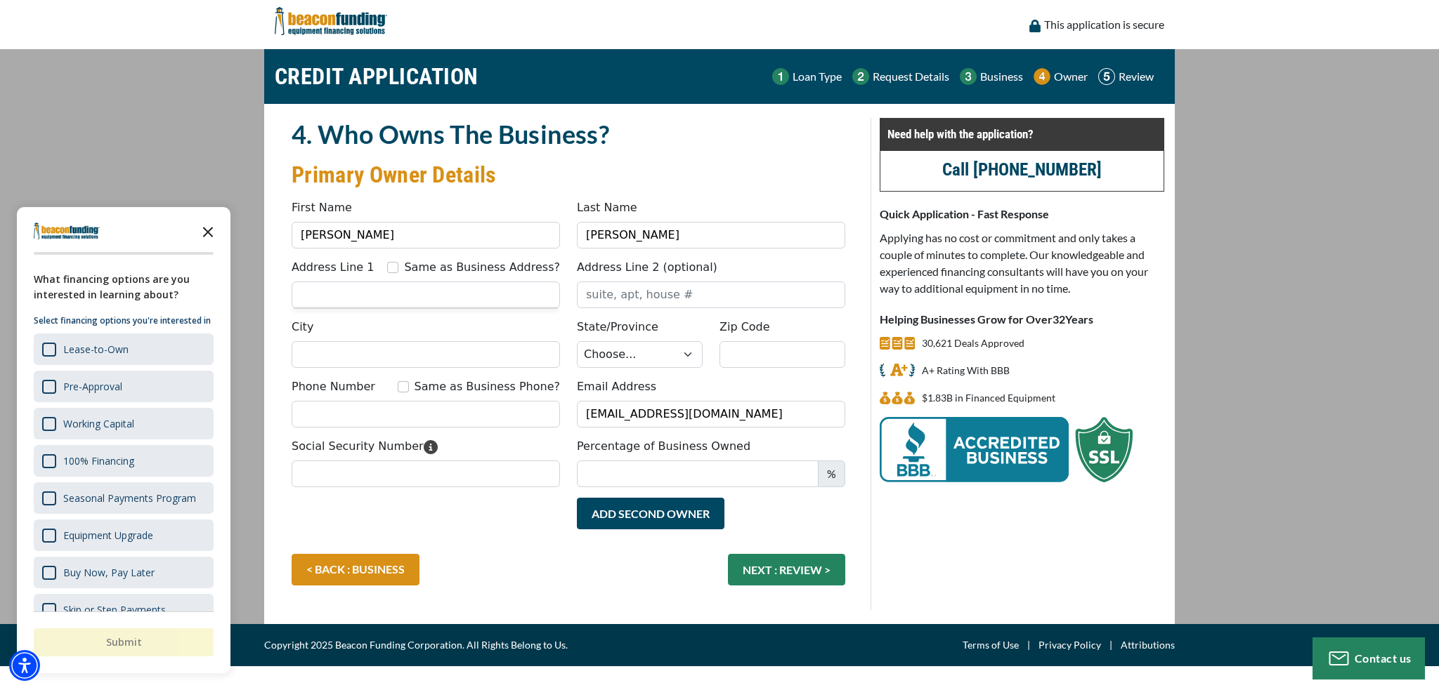
click at [208, 232] on polygon "Close the survey" at bounding box center [208, 232] width 11 height 11
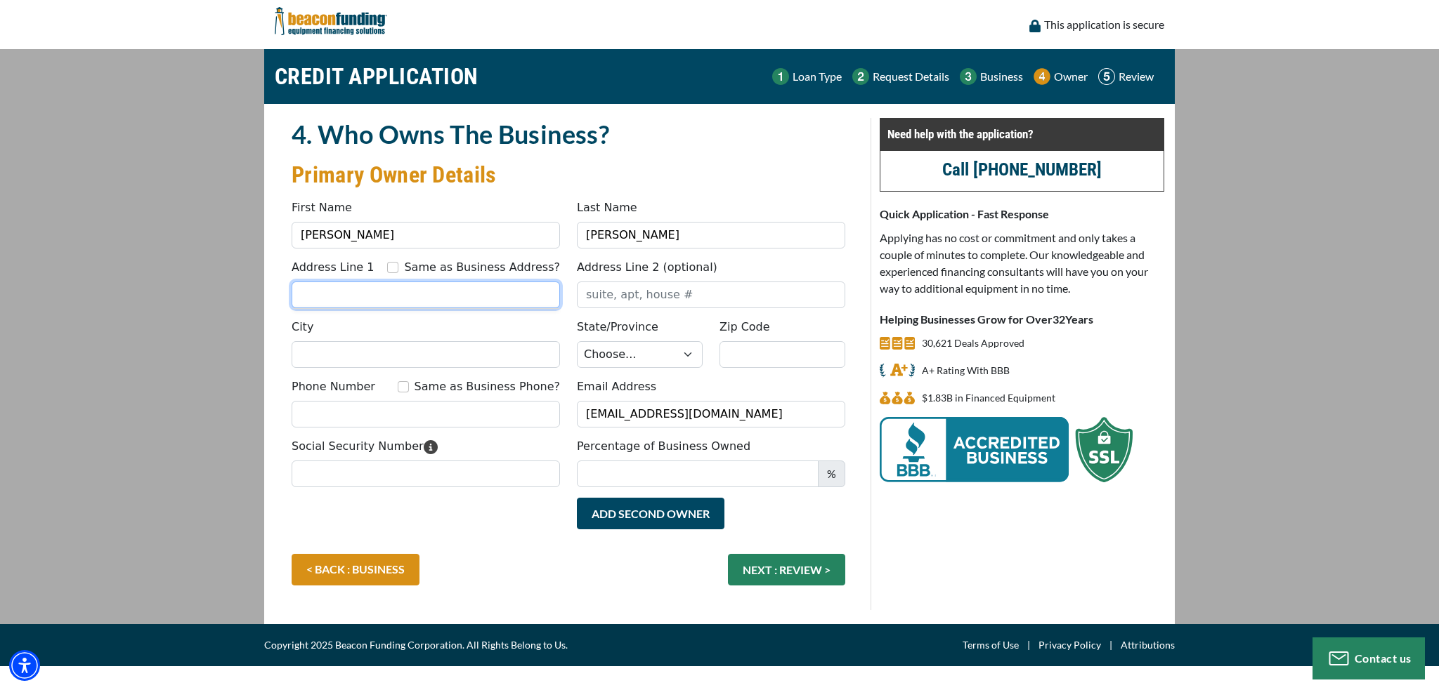
click at [443, 299] on input "Address Line 1" at bounding box center [426, 295] width 268 height 27
type input "[STREET_ADDRESS]"
type input "Elkhart"
select select "16"
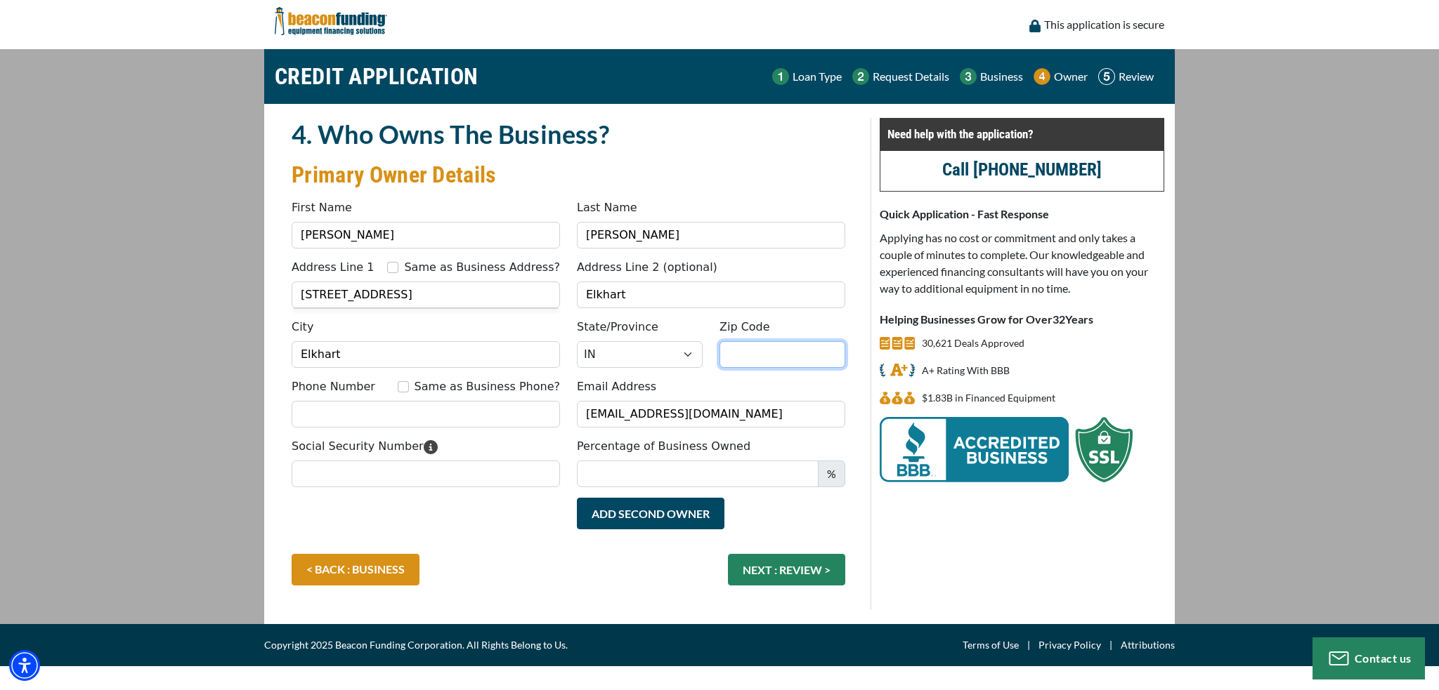
type input "46517"
type input "5742967462"
type input "Sig"
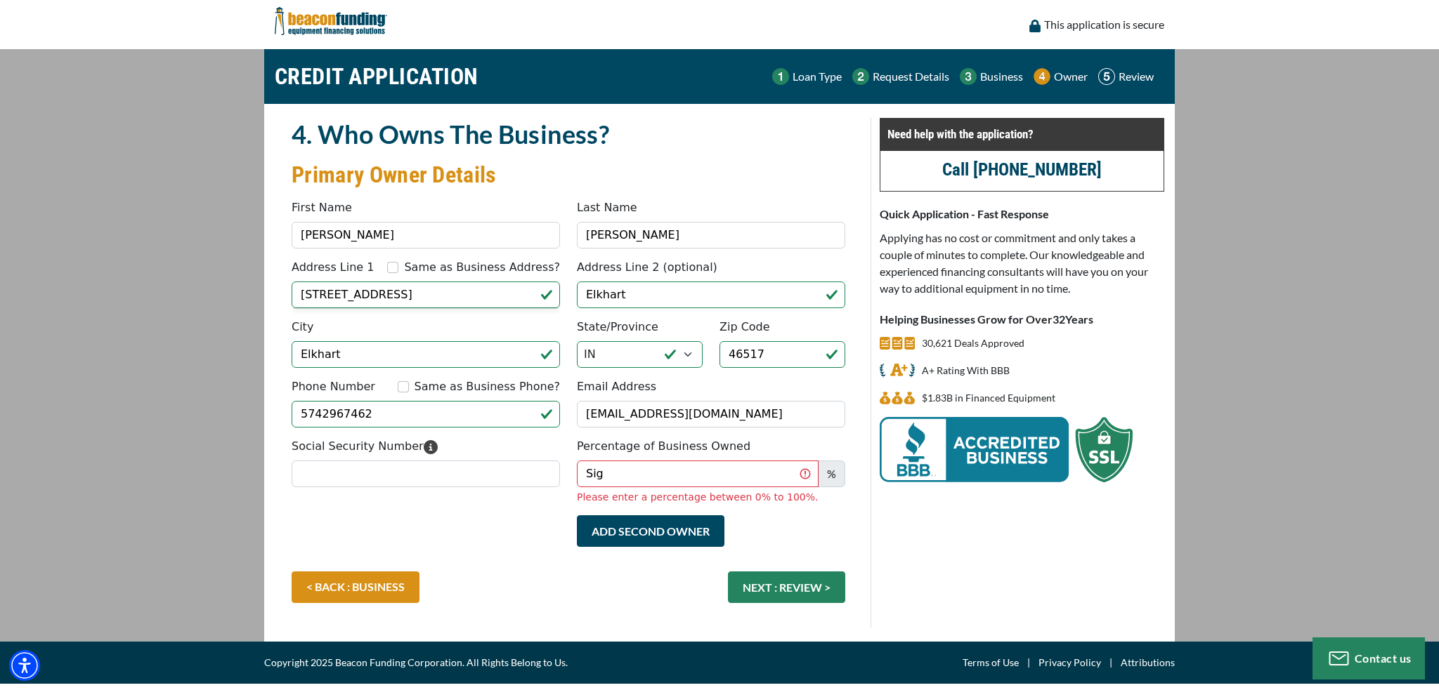
type input "(574) 296-7462"
click at [624, 468] on input "Sig" at bounding box center [698, 474] width 242 height 27
type input "S"
type input "100"
click at [459, 476] on input "Social Security Number" at bounding box center [426, 474] width 268 height 27
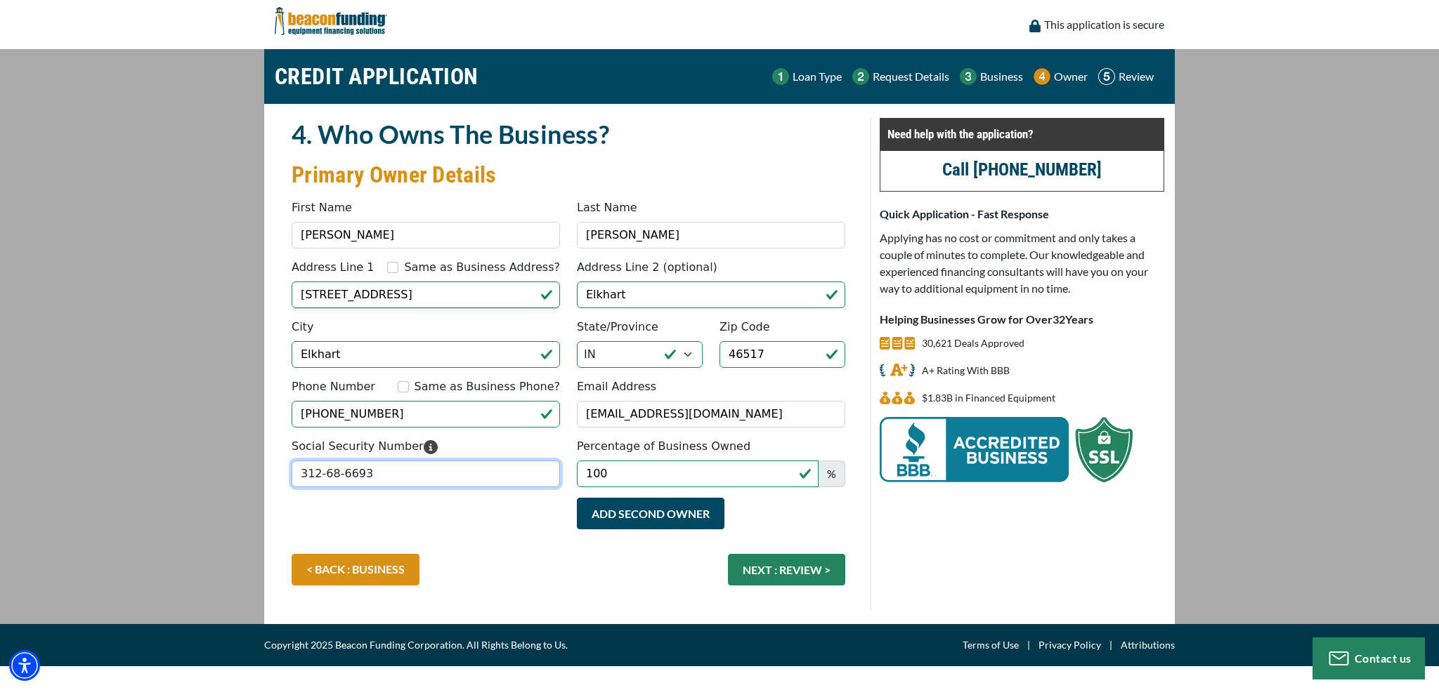
type input "312-68-6693"
click at [423, 270] on div "Same as Business Address?" at bounding box center [473, 267] width 173 height 17
click at [398, 265] on input "Same as Business Address?" at bounding box center [392, 267] width 11 height 11
checkbox input "true"
click at [399, 409] on input "(574) 296-7462" at bounding box center [426, 414] width 268 height 27
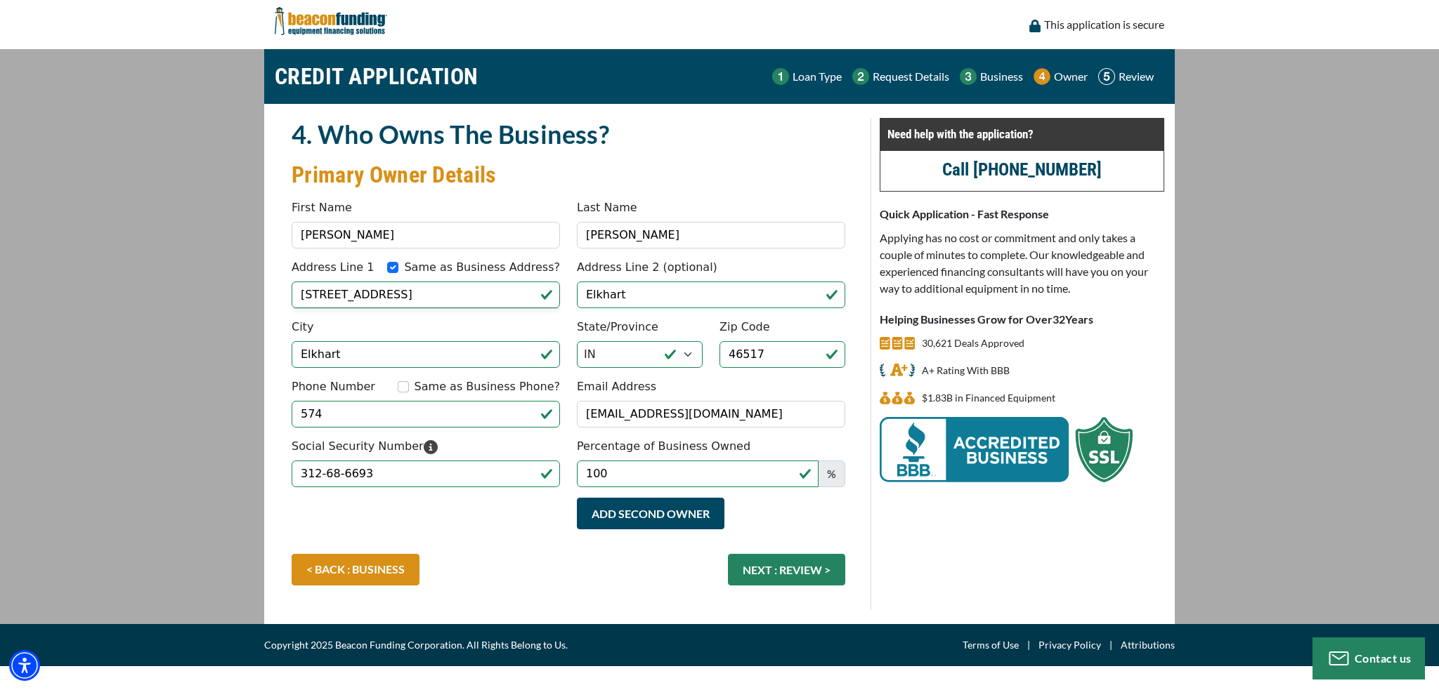
click at [430, 381] on div "Same as Business Phone?" at bounding box center [479, 387] width 162 height 17
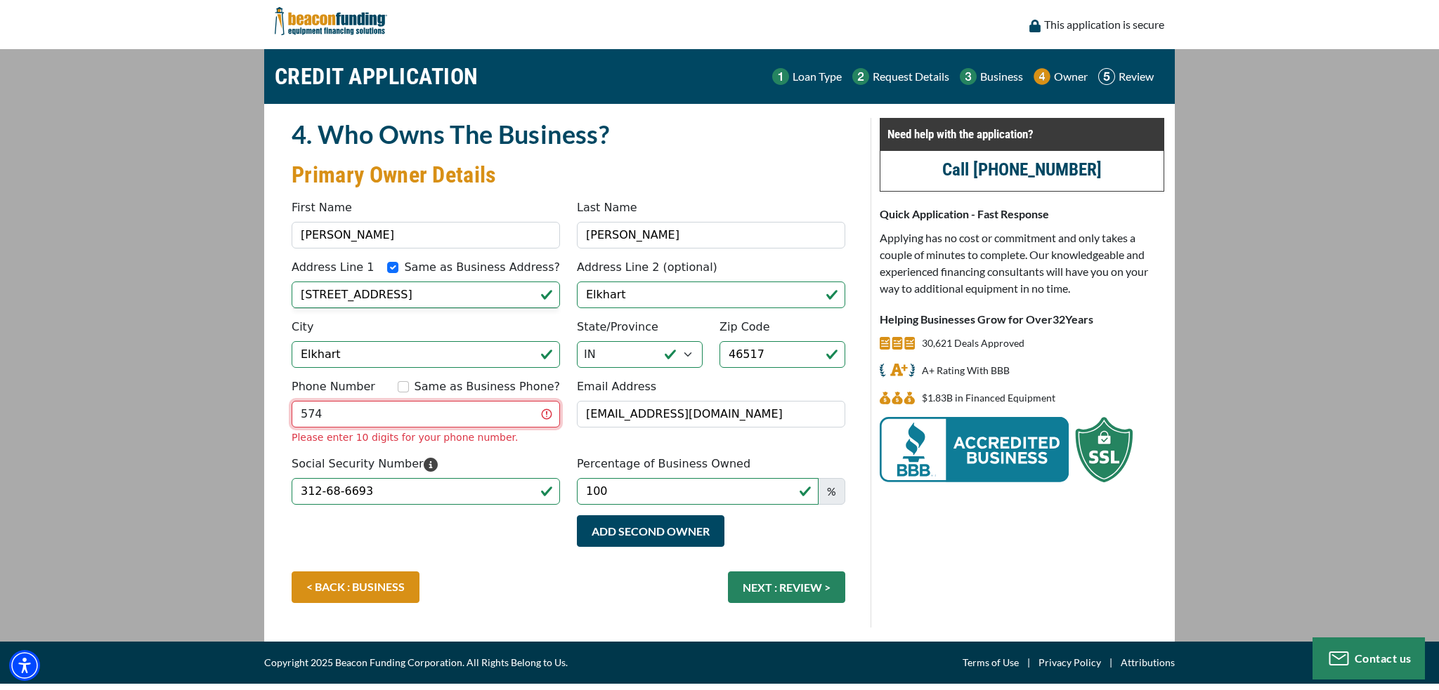
click at [349, 421] on input "574" at bounding box center [426, 414] width 268 height 27
type input "(574) 294-7460"
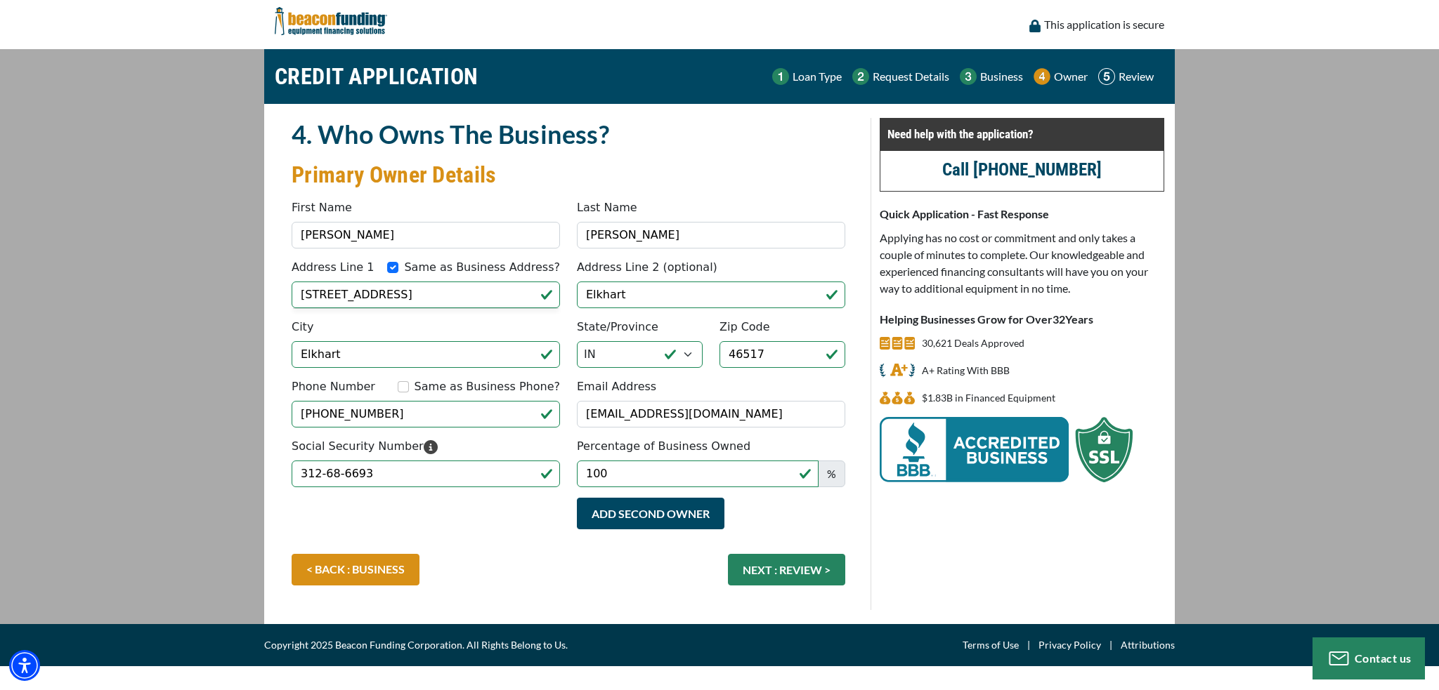
click at [507, 448] on fieldset "4. Who Owns The Business? Primary Owner Details Something went wrong, please tr…" at bounding box center [568, 364] width 570 height 492
click at [798, 570] on button "NEXT : REVIEW >" at bounding box center [786, 570] width 117 height 32
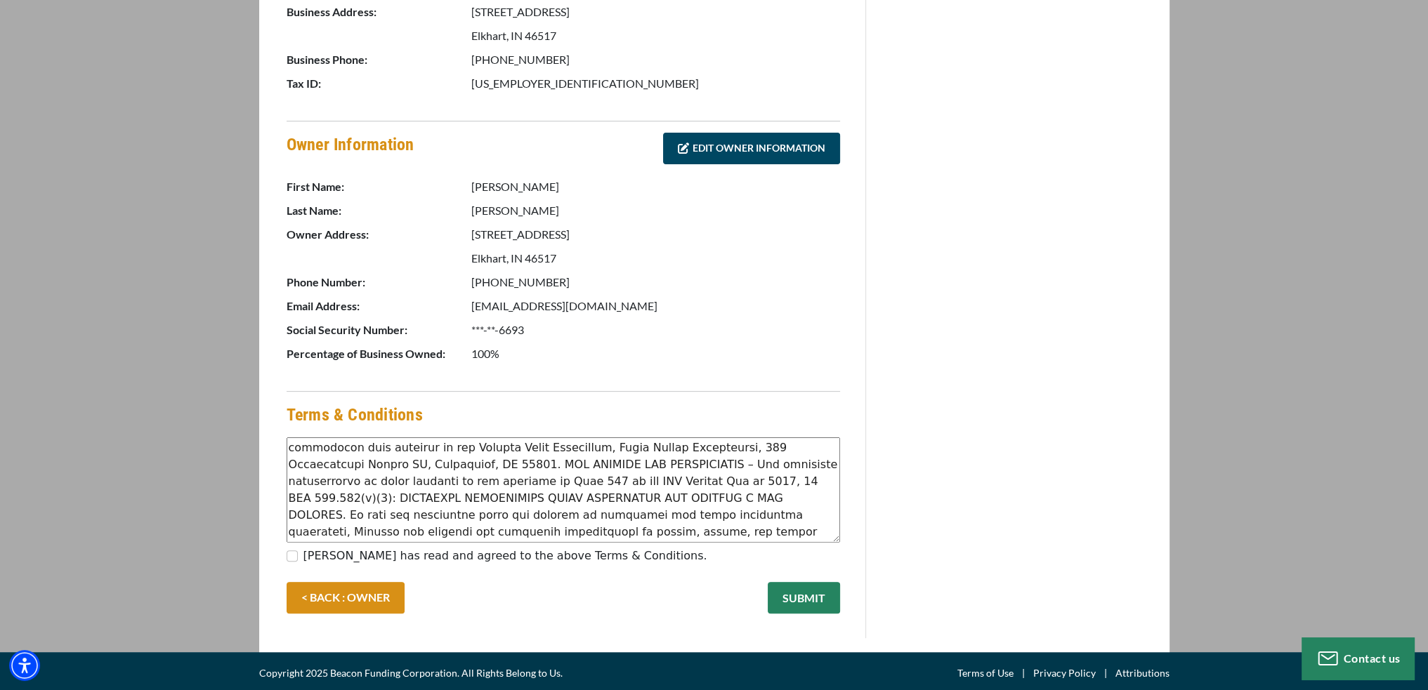
scroll to position [570, 0]
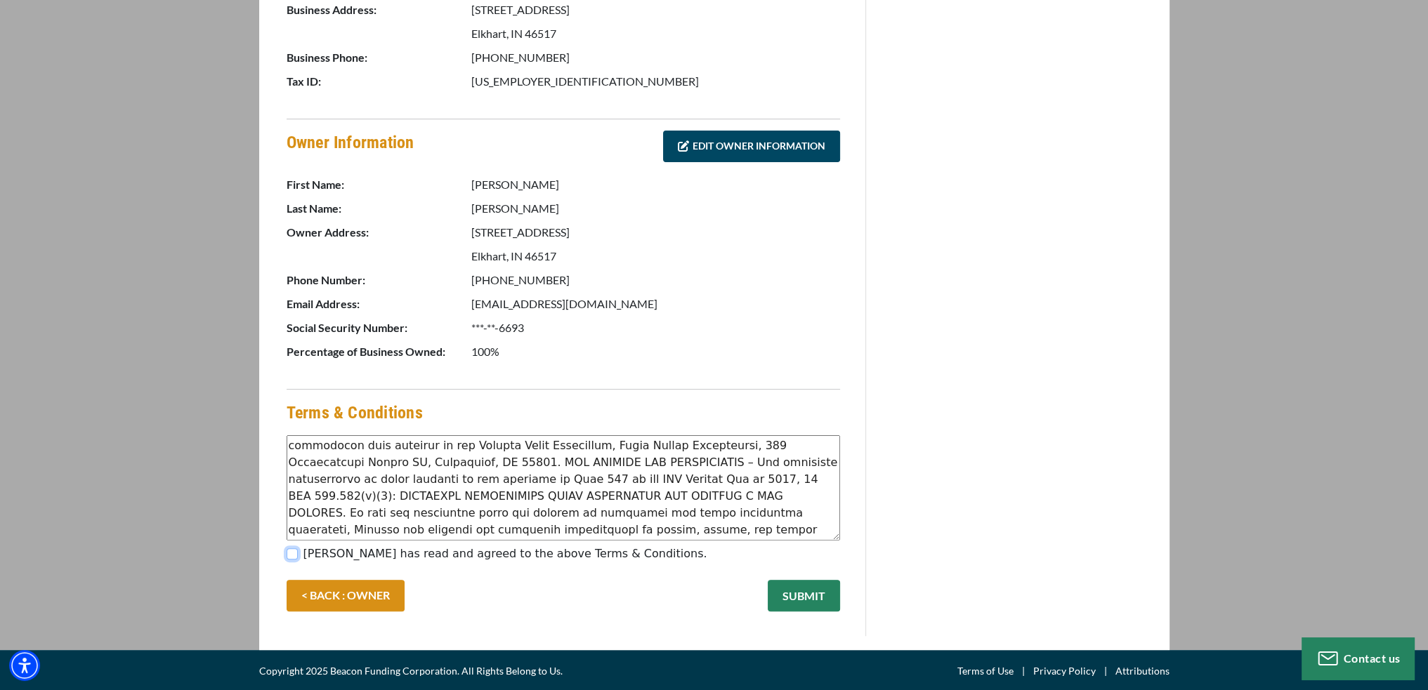
click at [292, 550] on input "[PERSON_NAME] has read and agreed to the above Terms & Conditions." at bounding box center [292, 554] width 11 height 11
checkbox input "true"
click at [812, 588] on button "SUBMIT" at bounding box center [804, 596] width 72 height 32
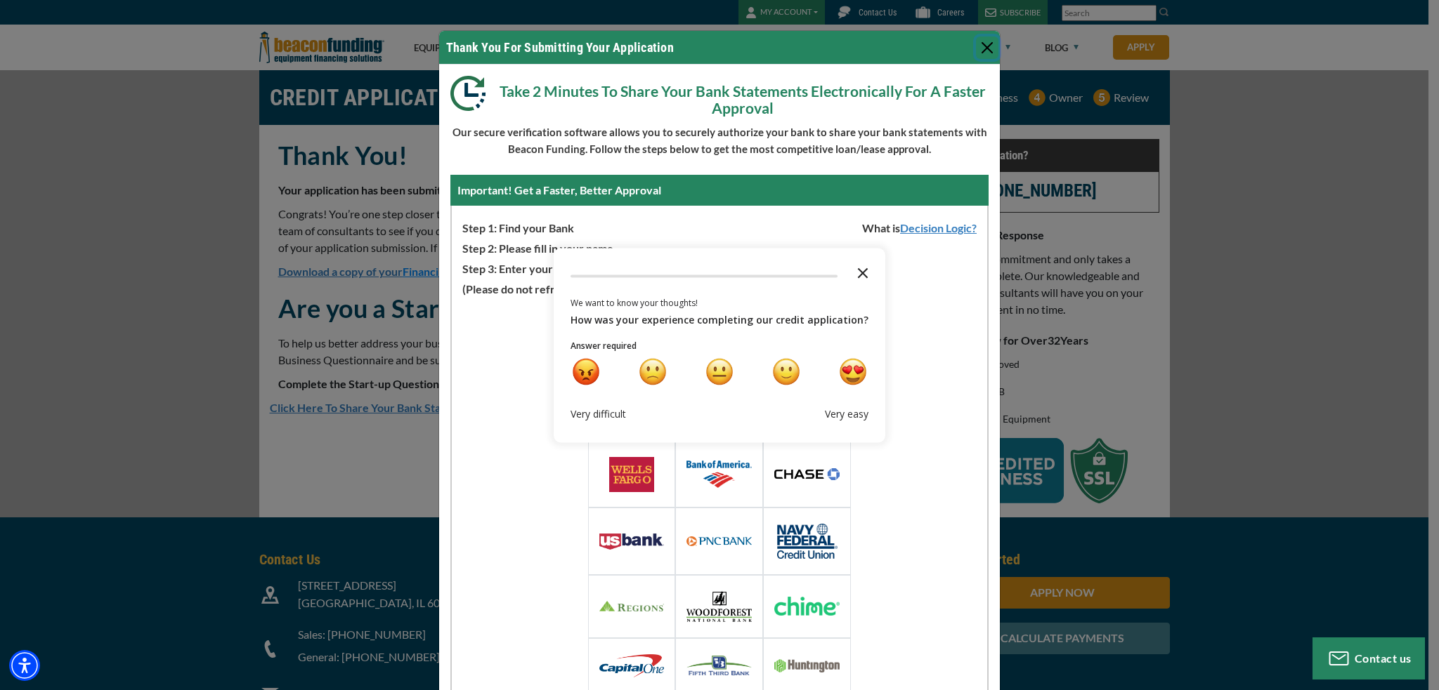
click at [859, 268] on icon "Close the survey" at bounding box center [863, 272] width 28 height 28
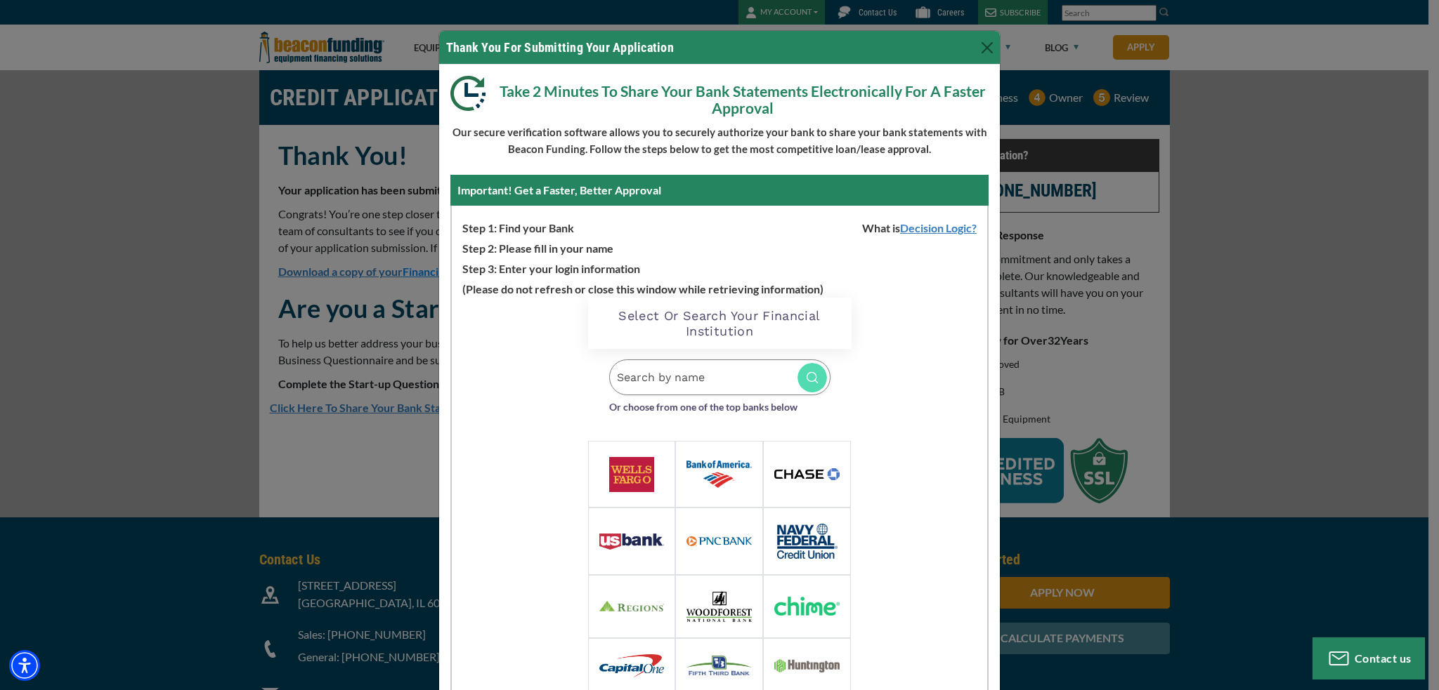
drag, startPoint x: 796, startPoint y: 40, endPoint x: 874, endPoint y: 43, distance: 78.0
click at [872, 41] on div "Thank You For Submitting Your Application" at bounding box center [719, 48] width 561 height 34
click at [920, 230] on link "Decision Logic?" at bounding box center [943, 227] width 87 height 13
click at [724, 374] on input "Search by name" at bounding box center [719, 378] width 221 height 36
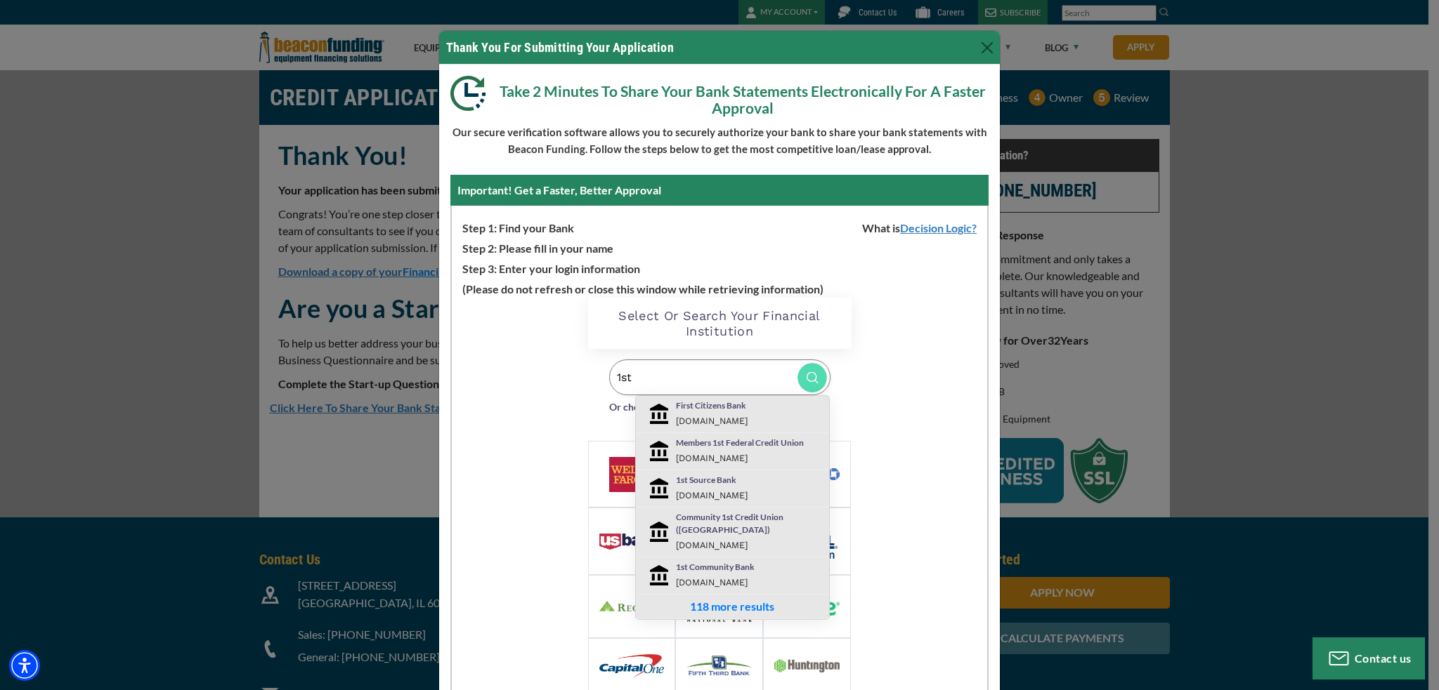
type input "1st"
click at [725, 487] on div "1st Source Bank [DOMAIN_NAME]" at bounding box center [748, 489] width 167 height 30
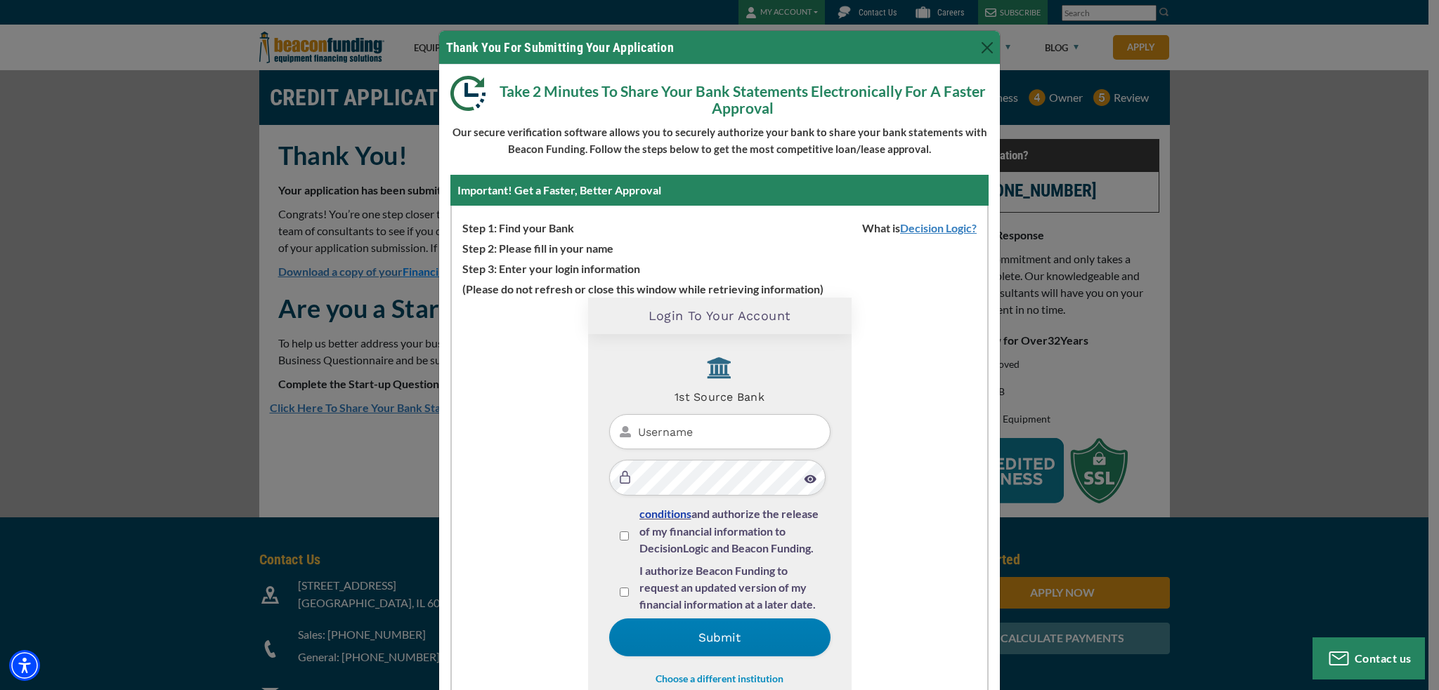
click at [677, 438] on input "Username" at bounding box center [719, 432] width 221 height 36
type input "signsofthetimes"
click at [620, 536] on input "I agree to the terms and conditions and authorize the release of my financial i…" at bounding box center [624, 536] width 9 height 9
checkbox input "true"
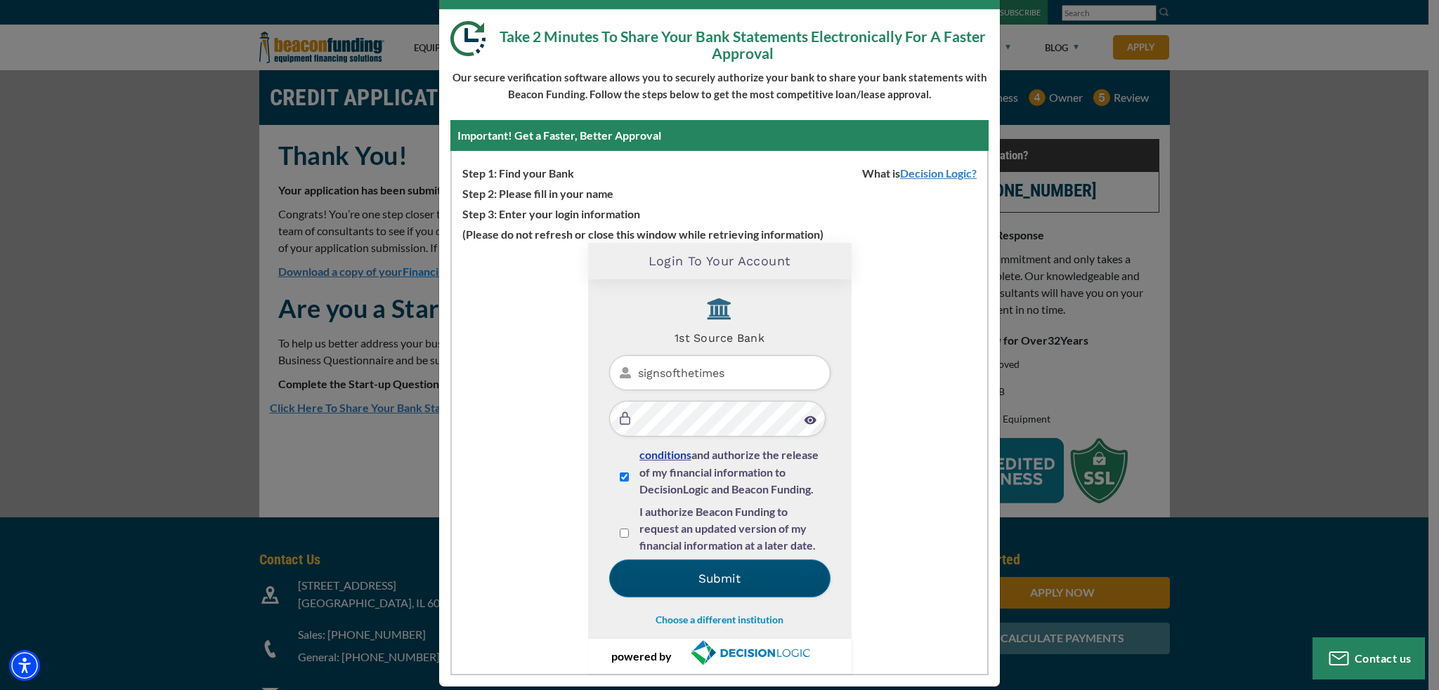
scroll to position [70, 0]
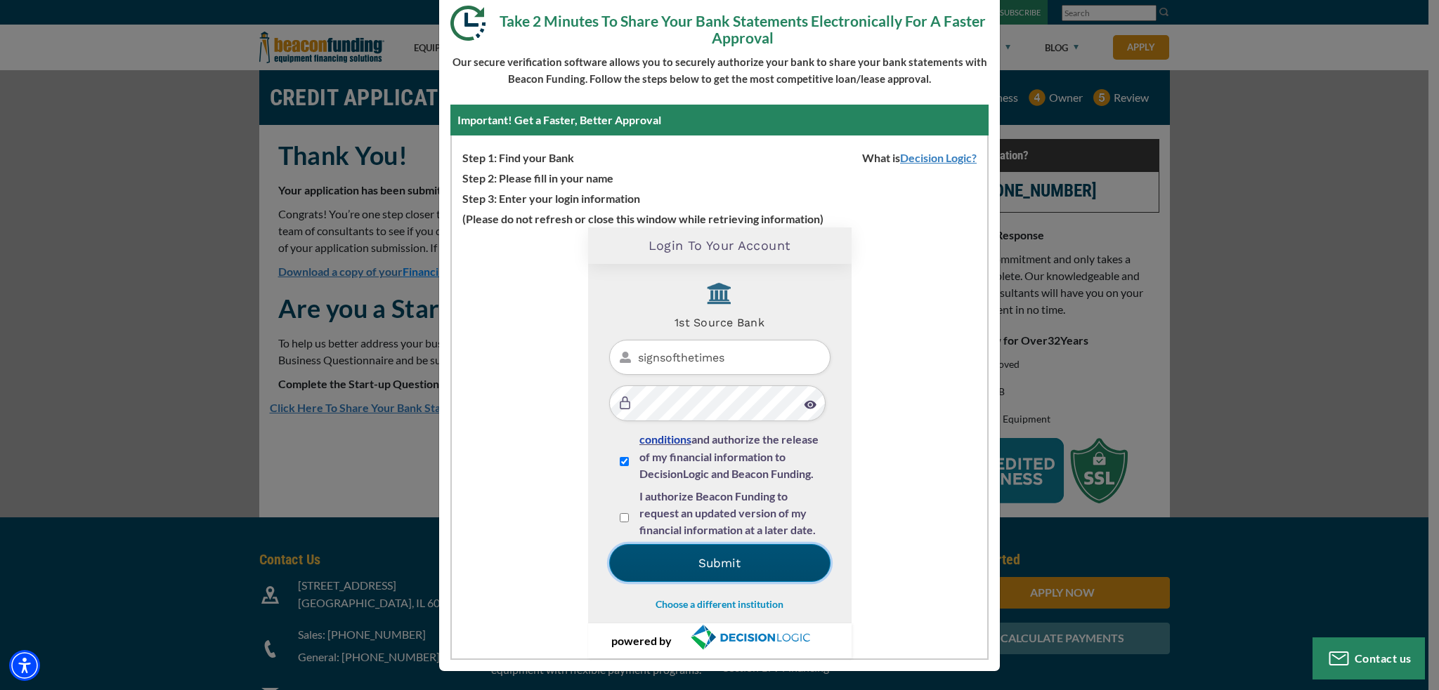
click at [742, 567] on button "Submit" at bounding box center [719, 563] width 221 height 38
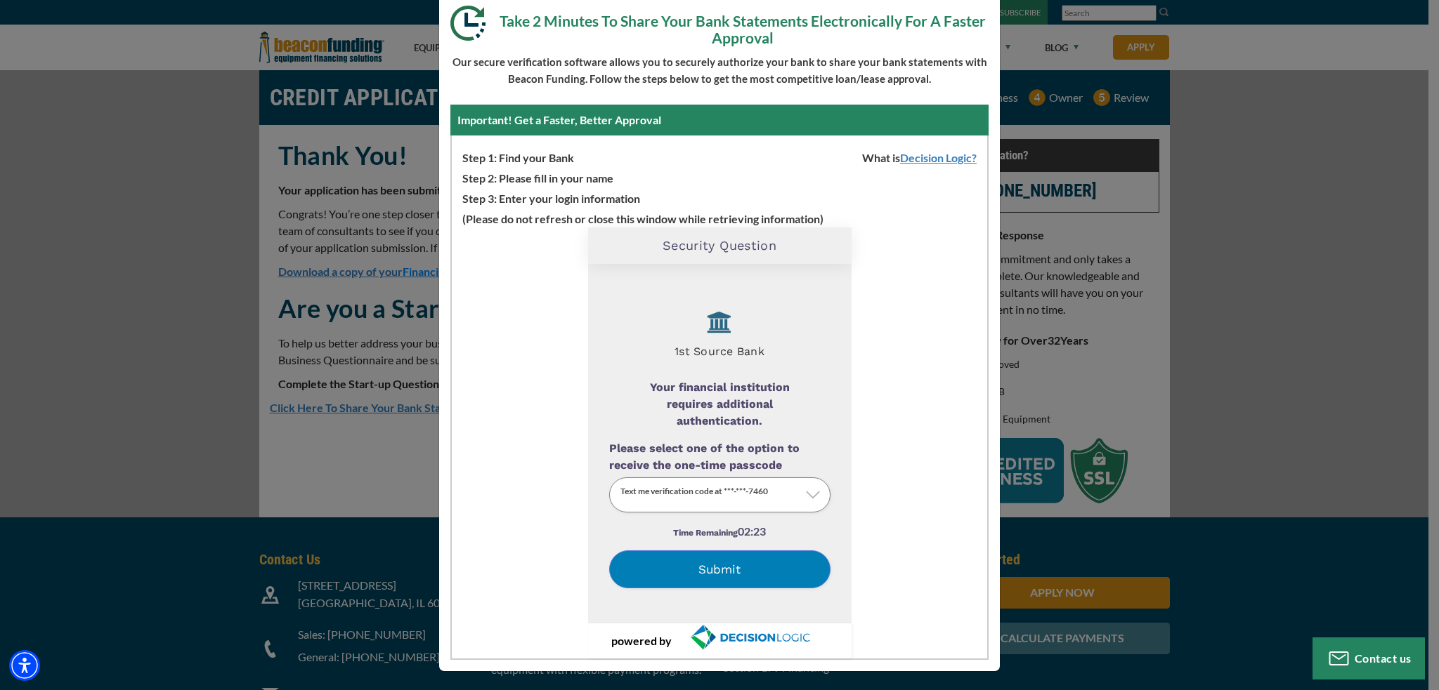
click at [756, 568] on button "Submit" at bounding box center [719, 570] width 221 height 38
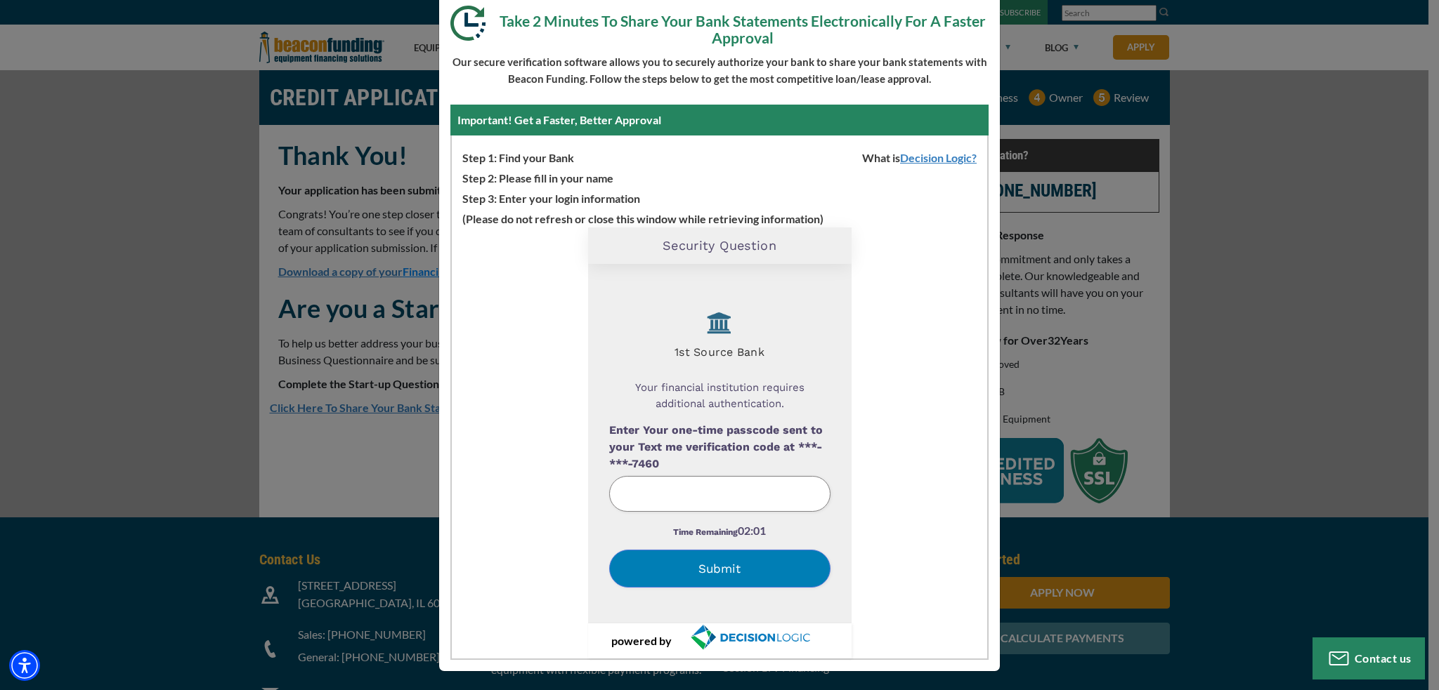
click at [683, 495] on input "text" at bounding box center [719, 494] width 221 height 36
type input "098682"
click at [734, 575] on button "Submit" at bounding box center [719, 569] width 221 height 38
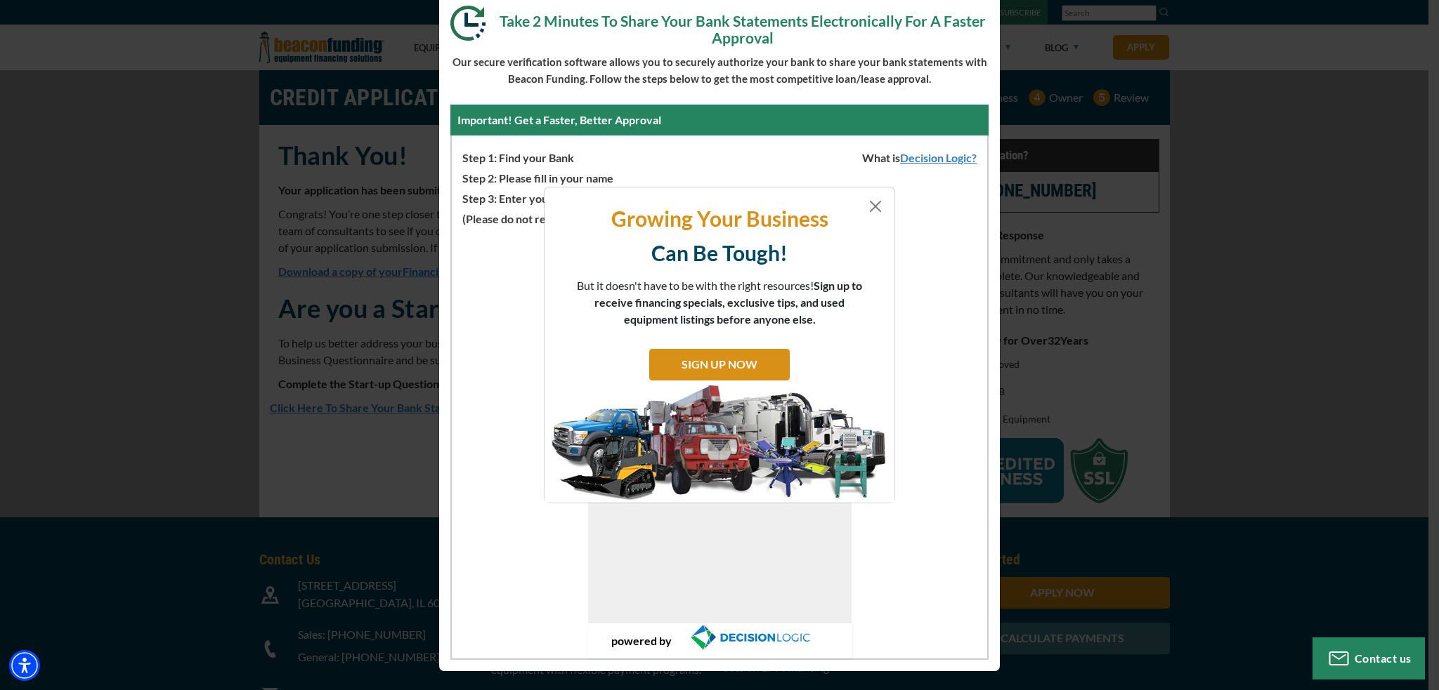
scroll to position [0, 0]
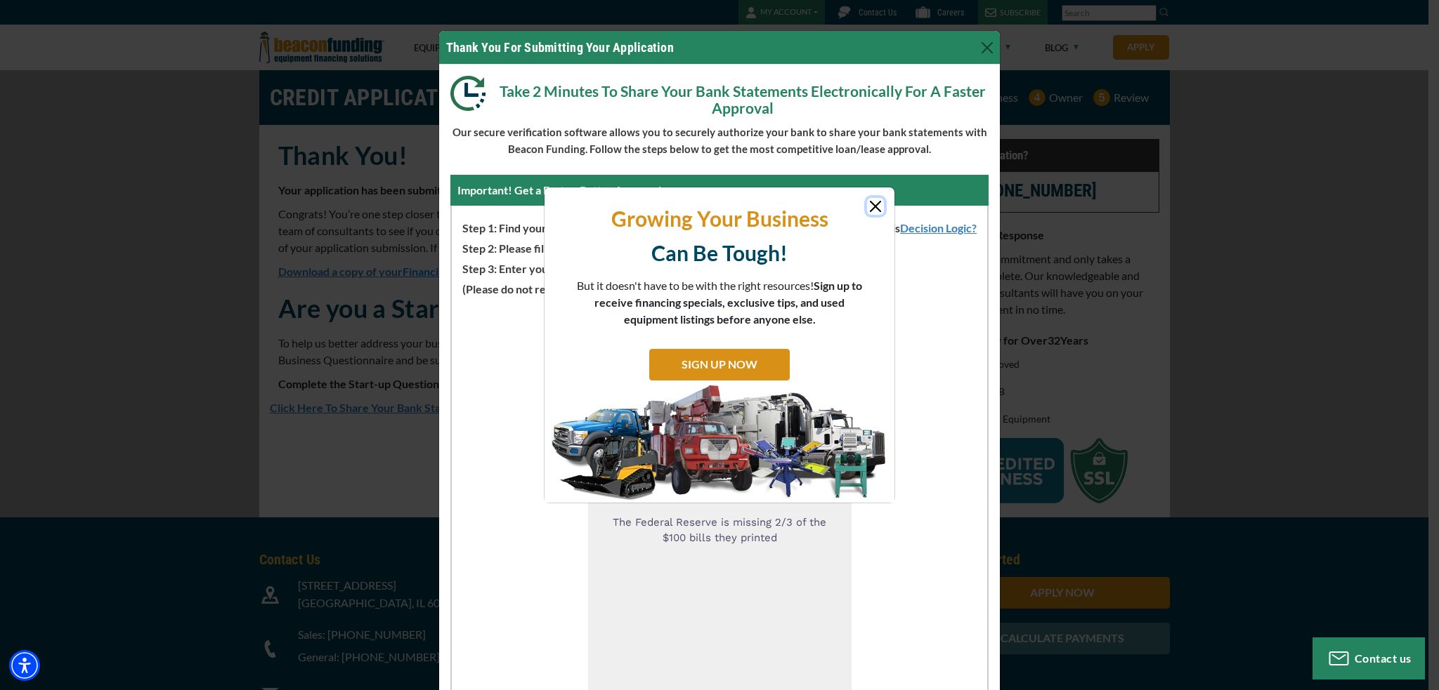
click at [882, 207] on button "Close" at bounding box center [875, 206] width 17 height 17
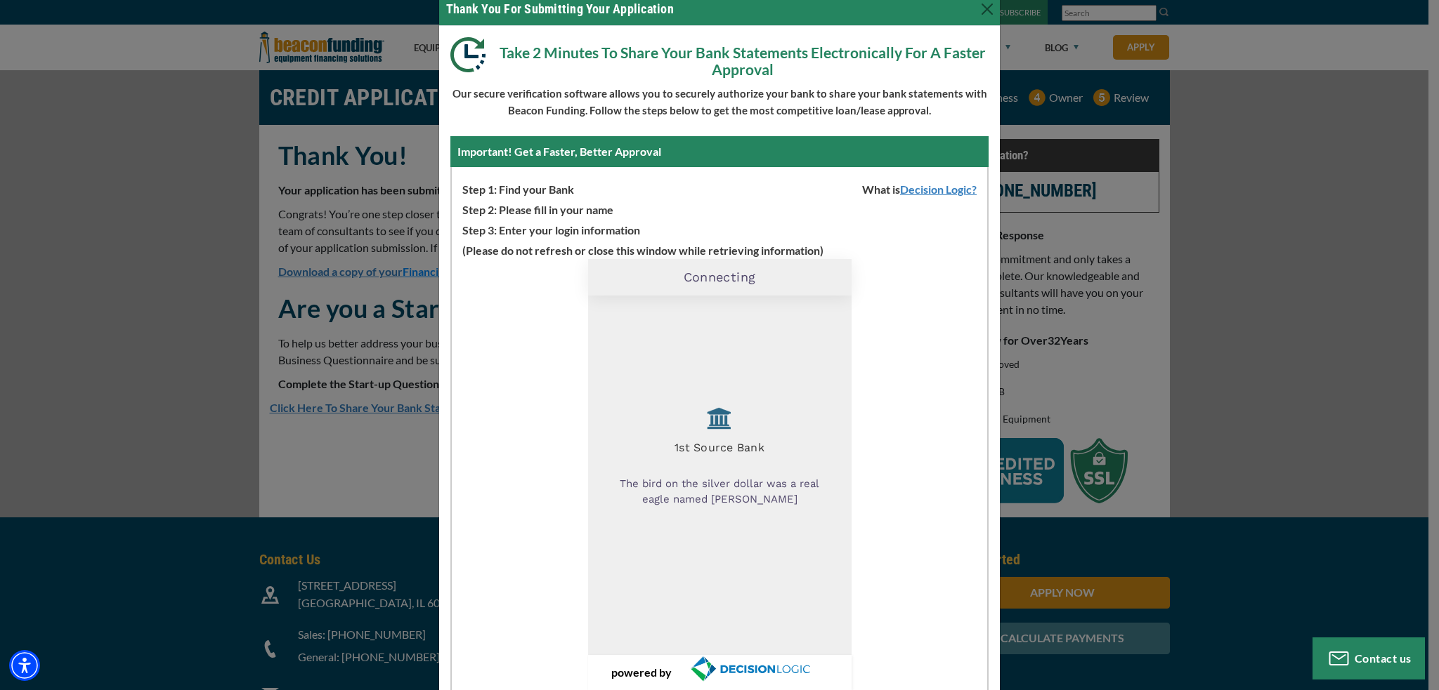
scroll to position [70, 0]
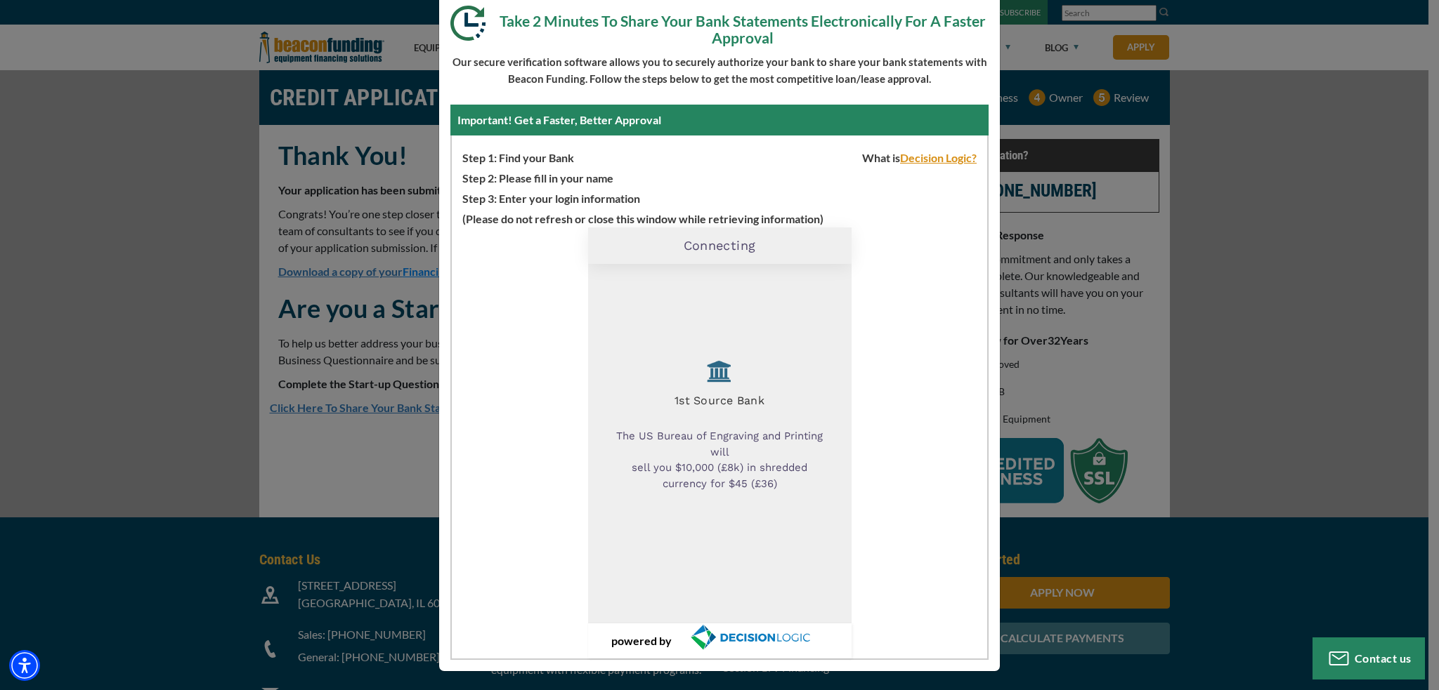
click at [931, 159] on link "Decision Logic?" at bounding box center [943, 157] width 87 height 13
click at [901, 281] on div "Connecting 1st Source Bank Gold star for patience while we work on this! powere…" at bounding box center [719, 443] width 535 height 431
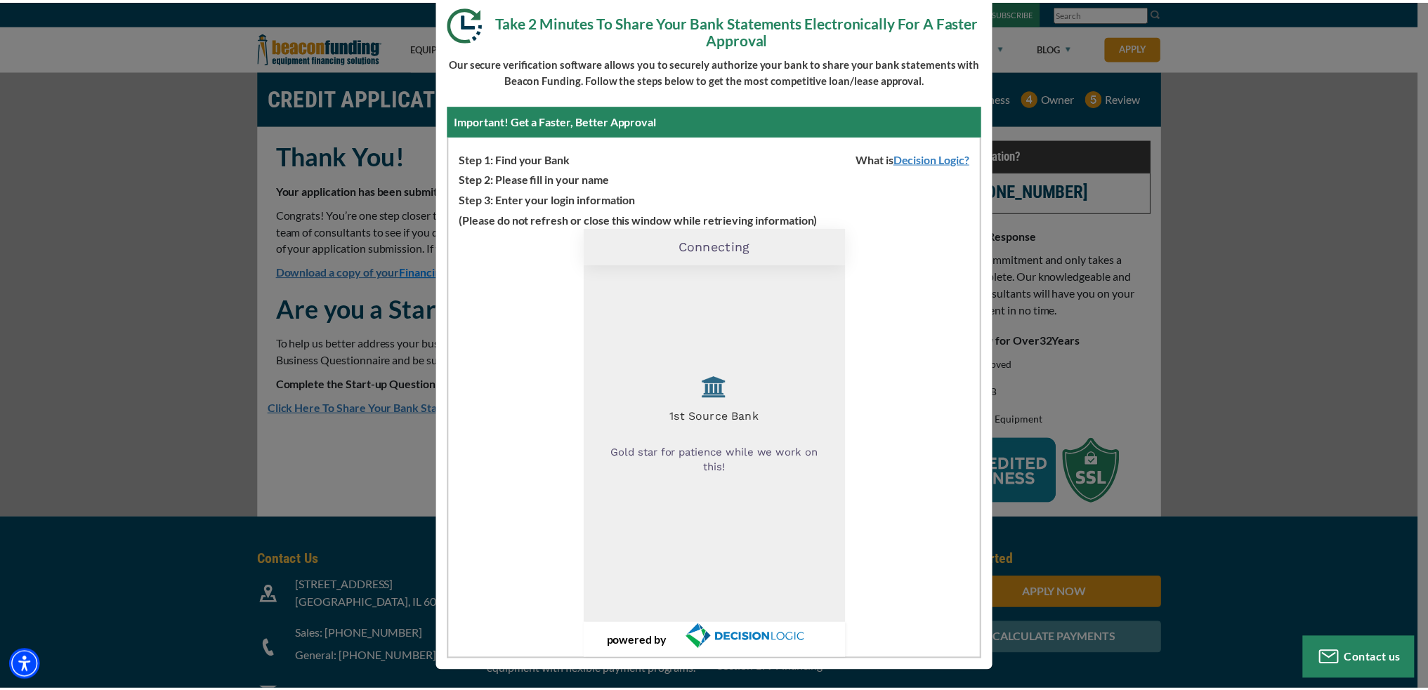
scroll to position [0, 0]
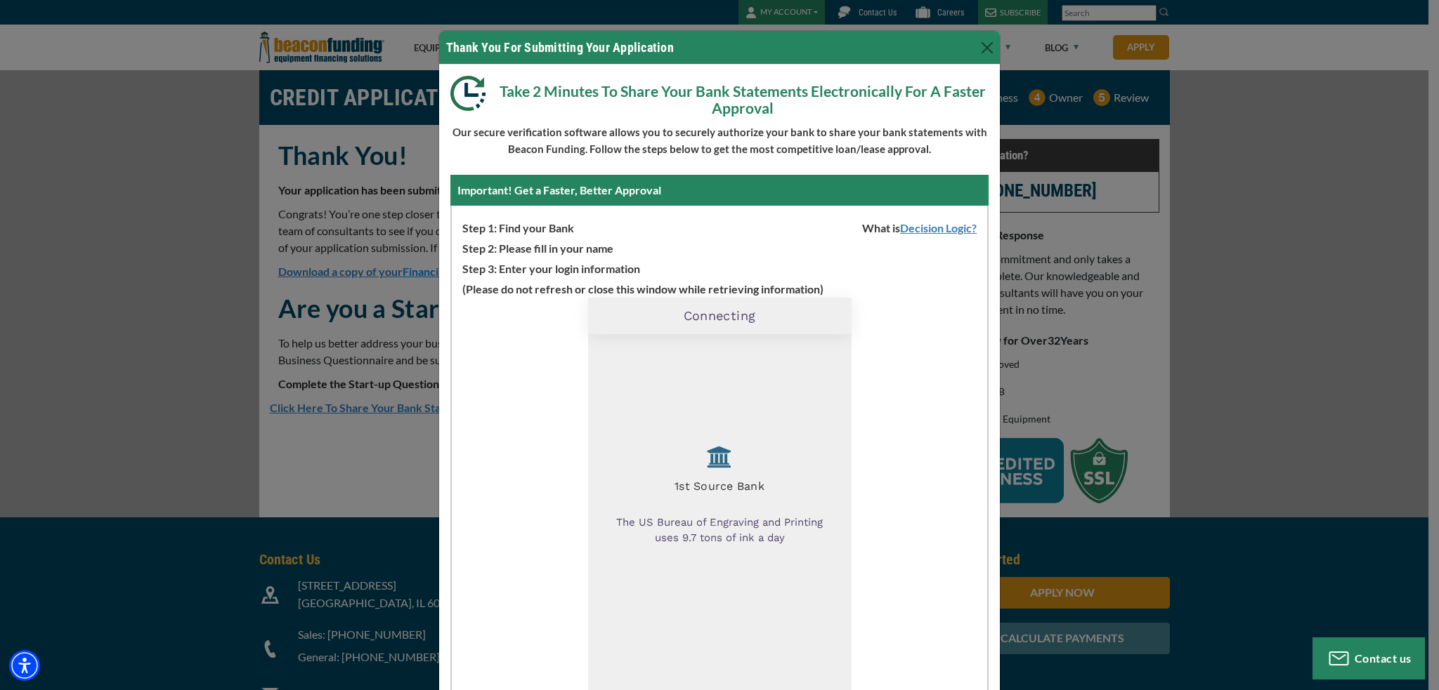
click at [721, 202] on div "Important! Get a Faster, Better Approval" at bounding box center [719, 190] width 538 height 31
click at [978, 47] on button "Close" at bounding box center [987, 48] width 22 height 22
